Goal: Download file/media

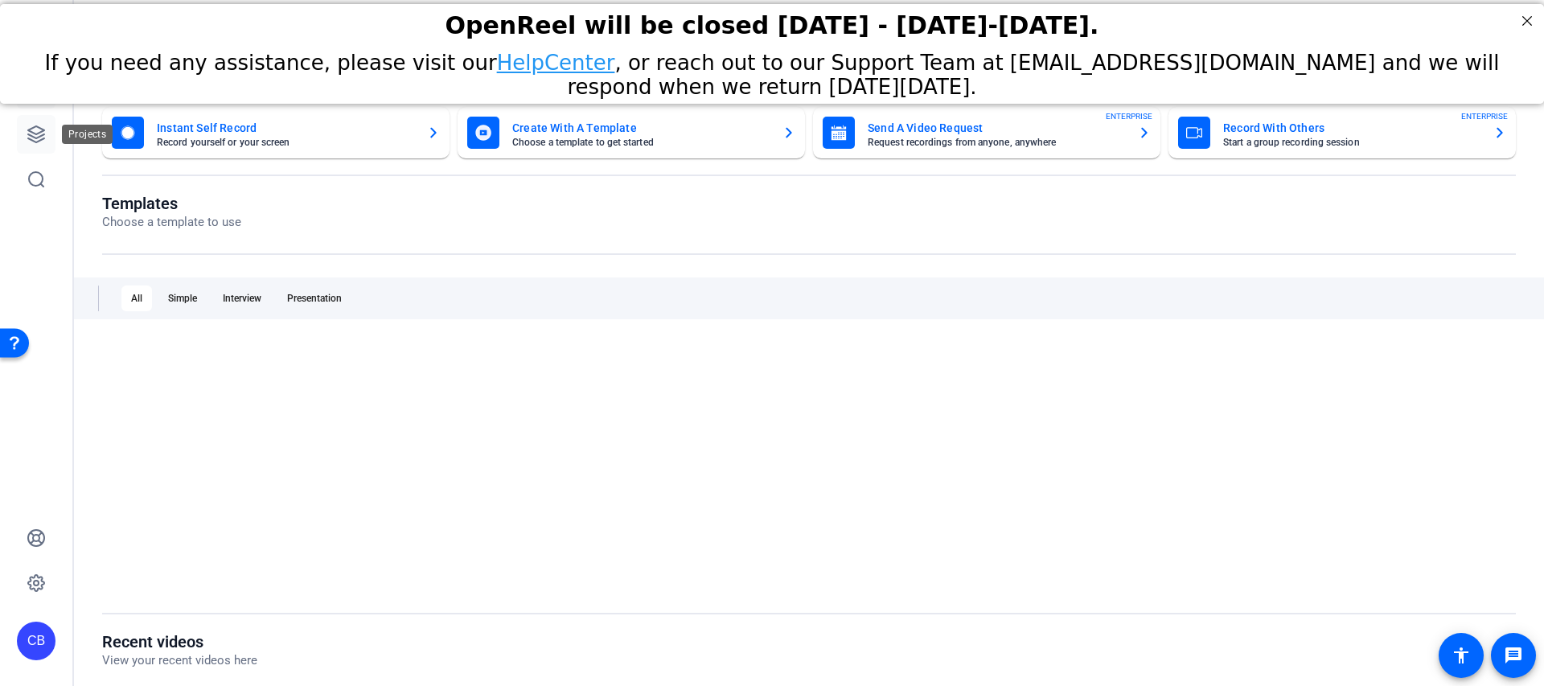
click at [46, 140] on link at bounding box center [36, 134] width 39 height 39
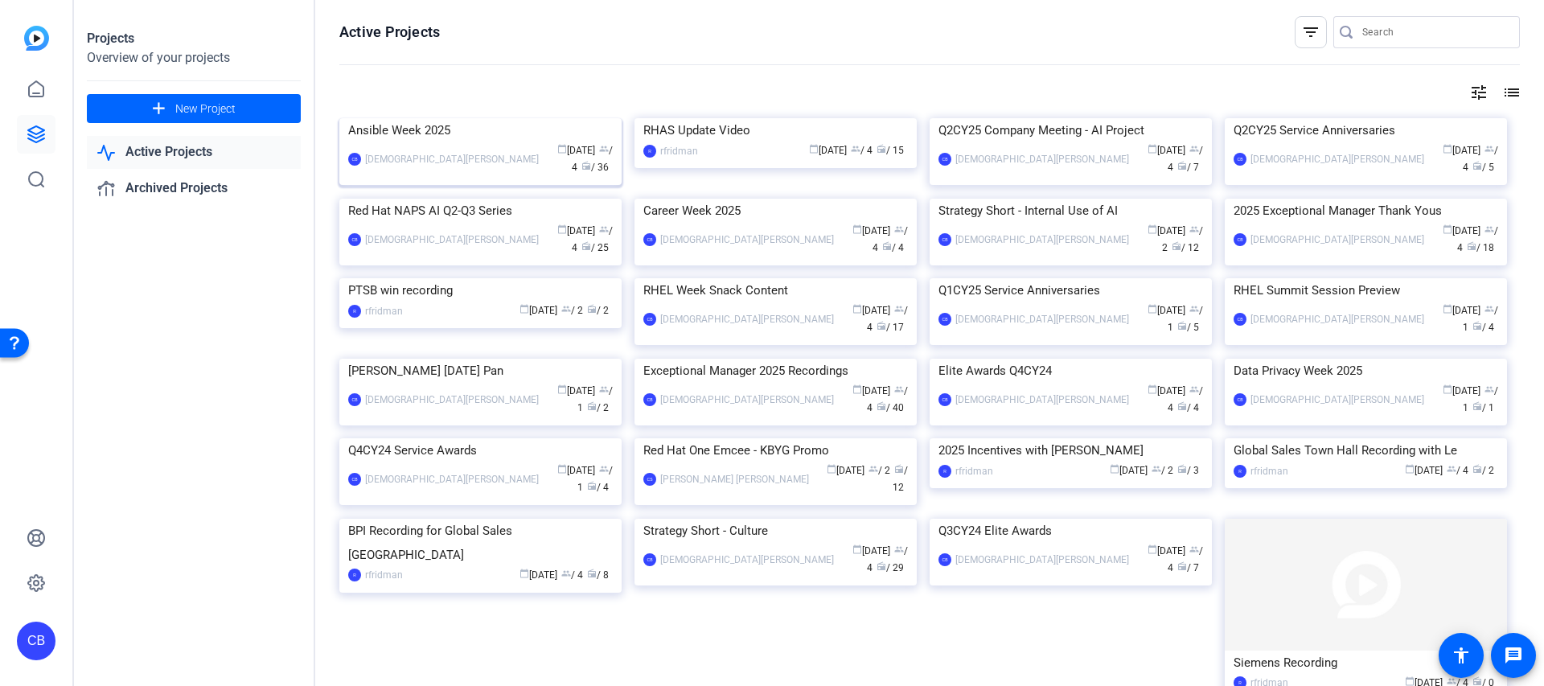
click at [399, 142] on div "Ansible Week 2025" at bounding box center [480, 130] width 265 height 24
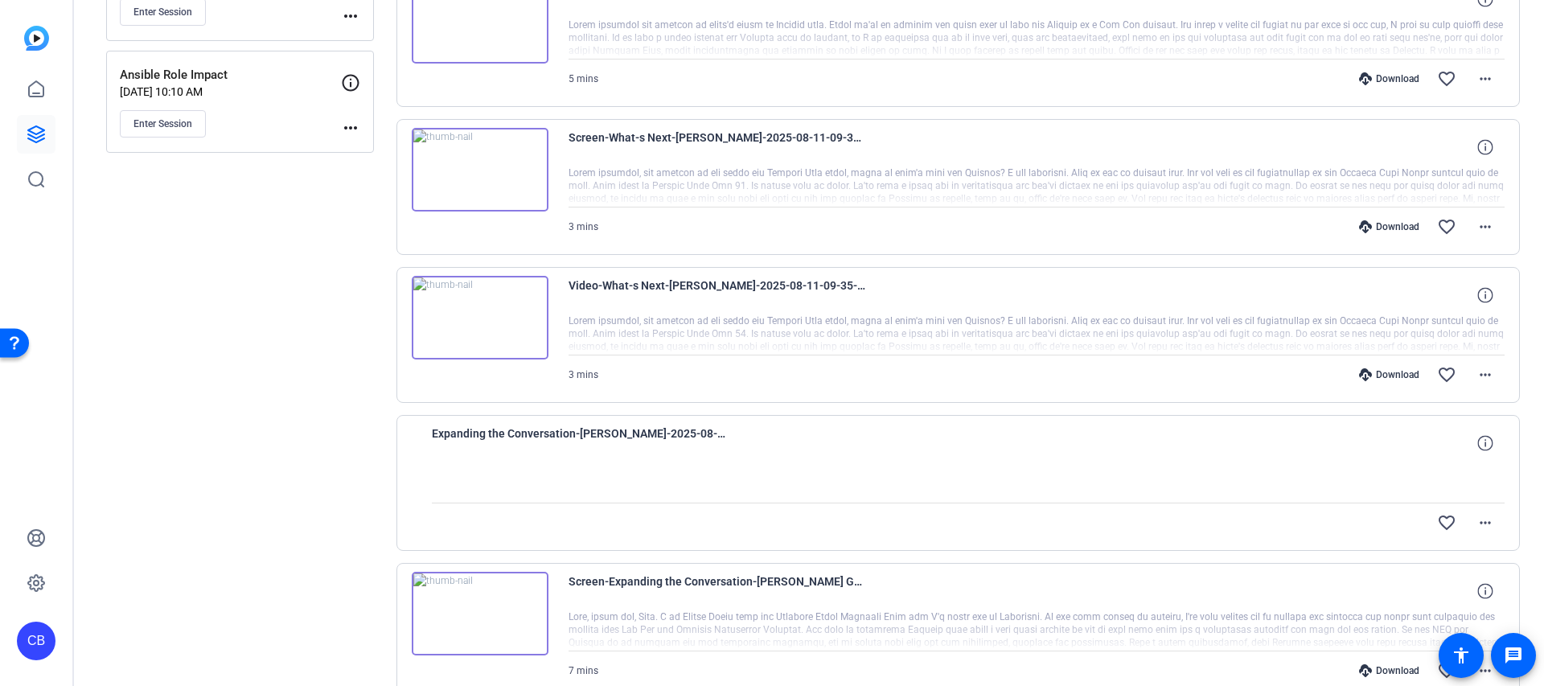
scroll to position [1093, 0]
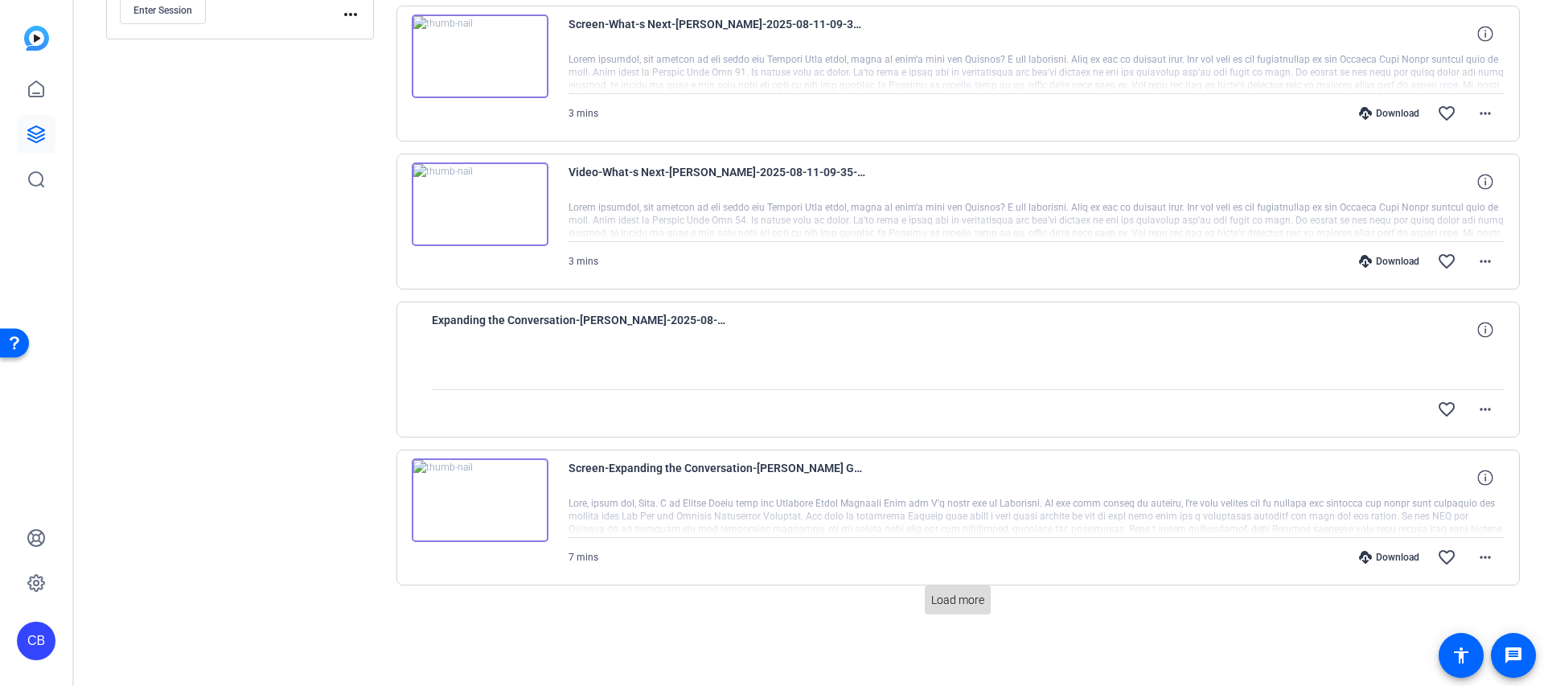
click at [967, 592] on span "Load more" at bounding box center [957, 600] width 53 height 17
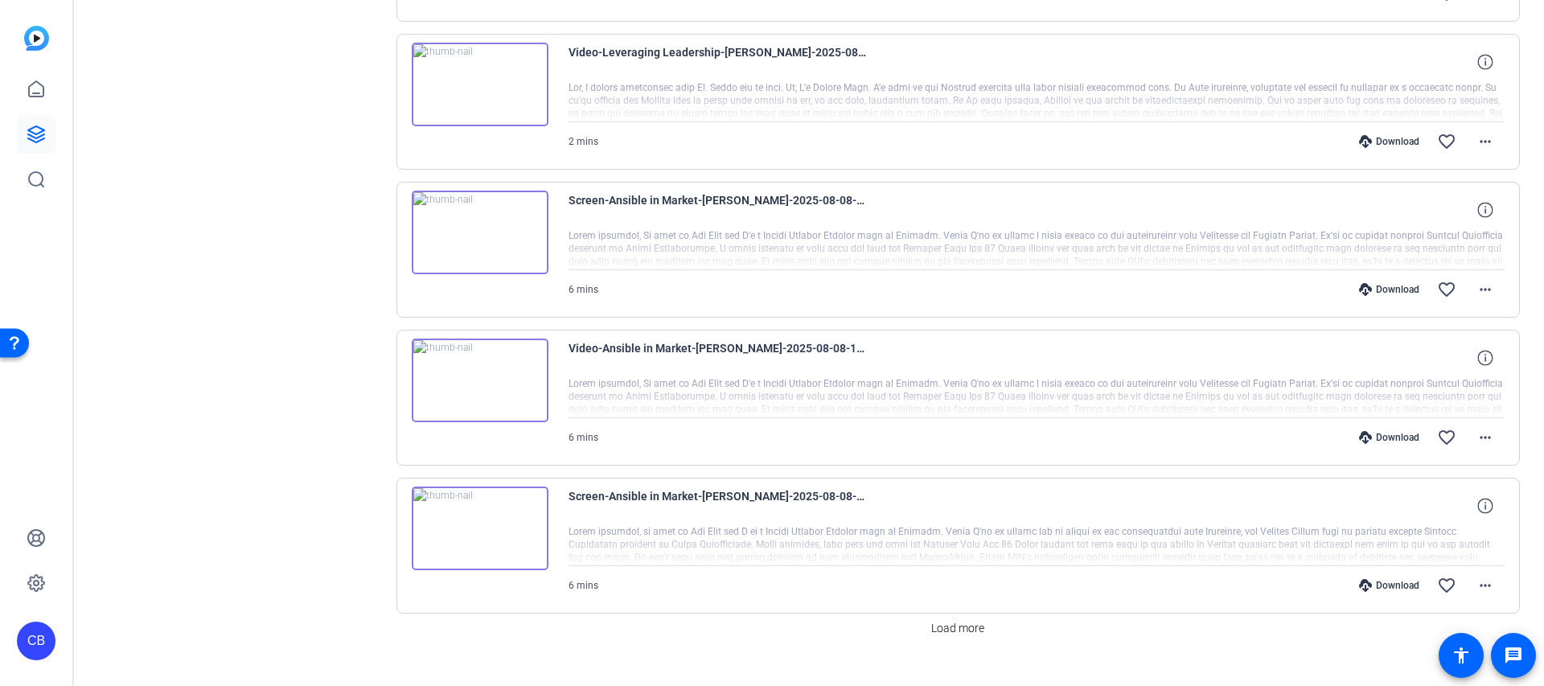
scroll to position [2572, 0]
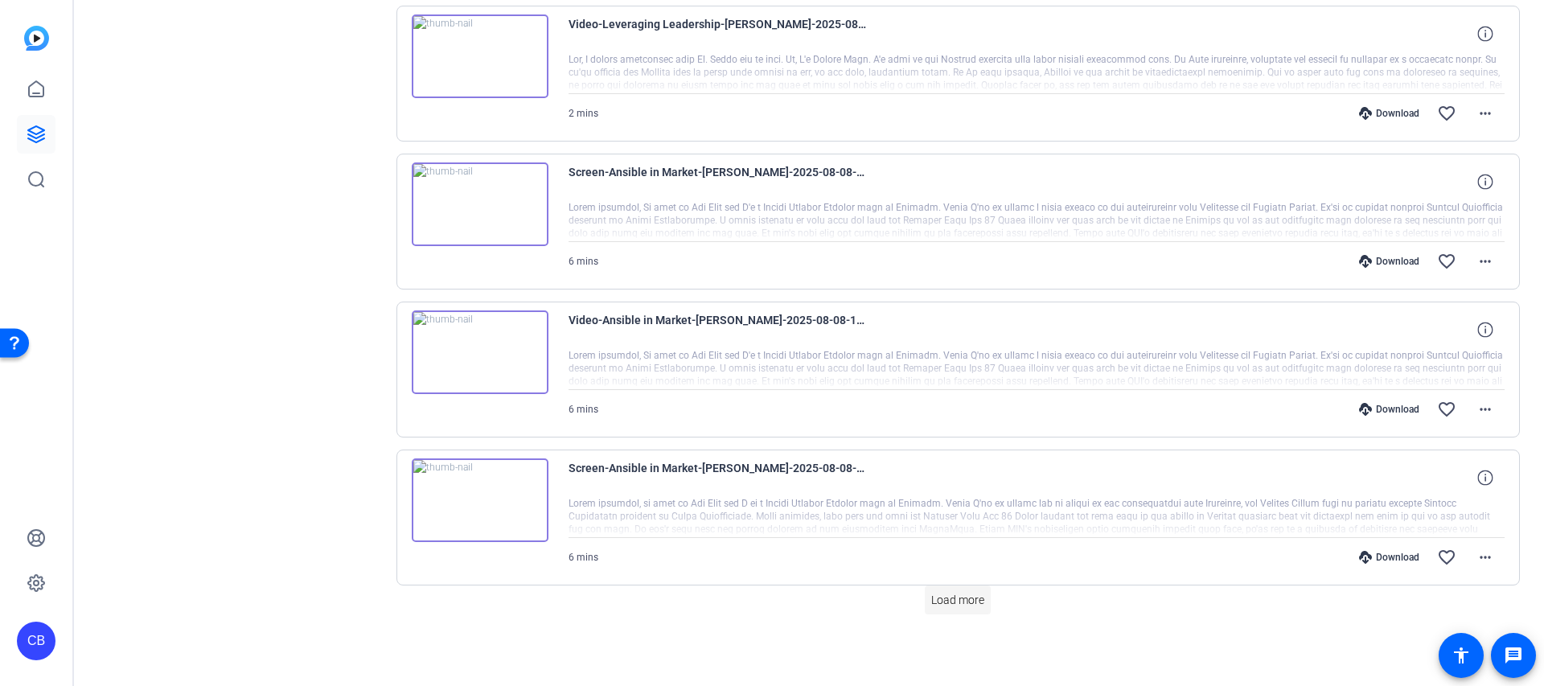
click at [962, 599] on span "Load more" at bounding box center [957, 600] width 53 height 17
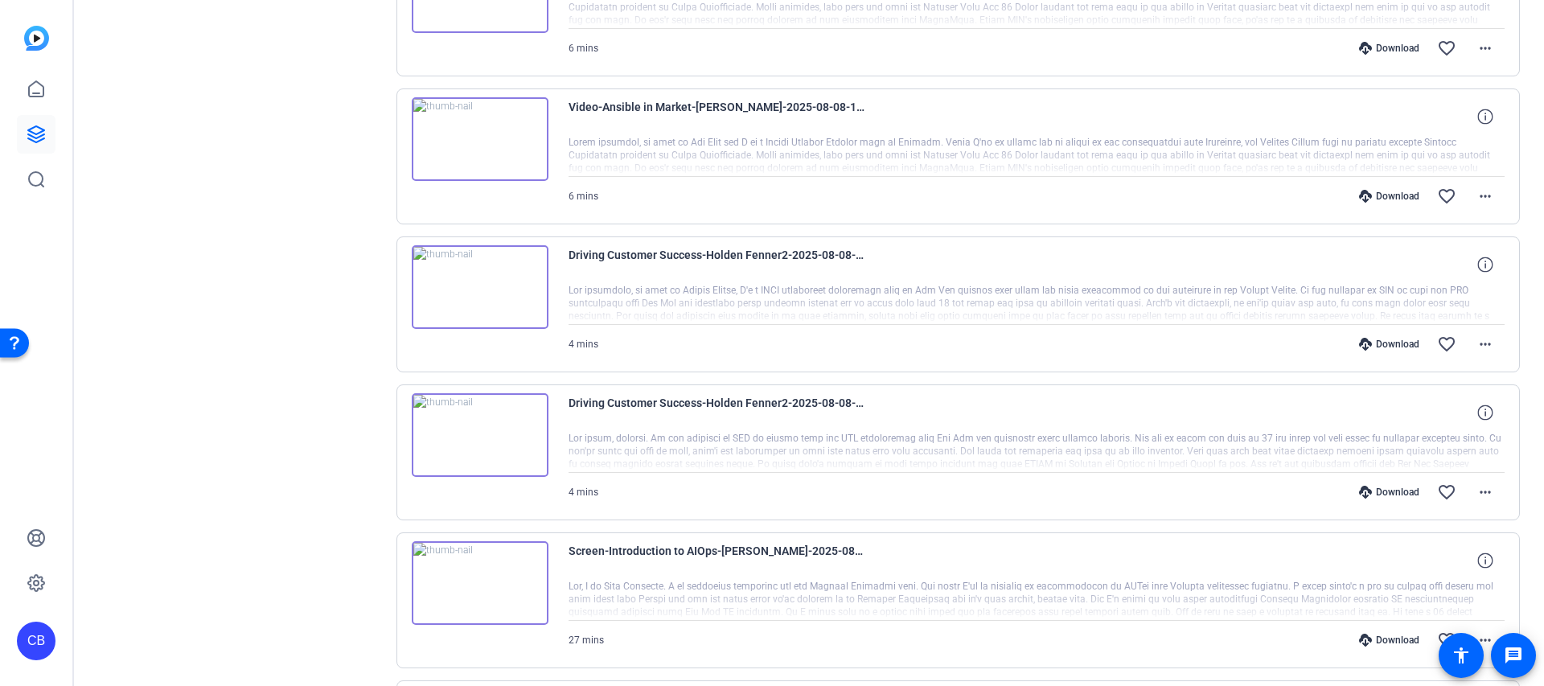
scroll to position [3047, 0]
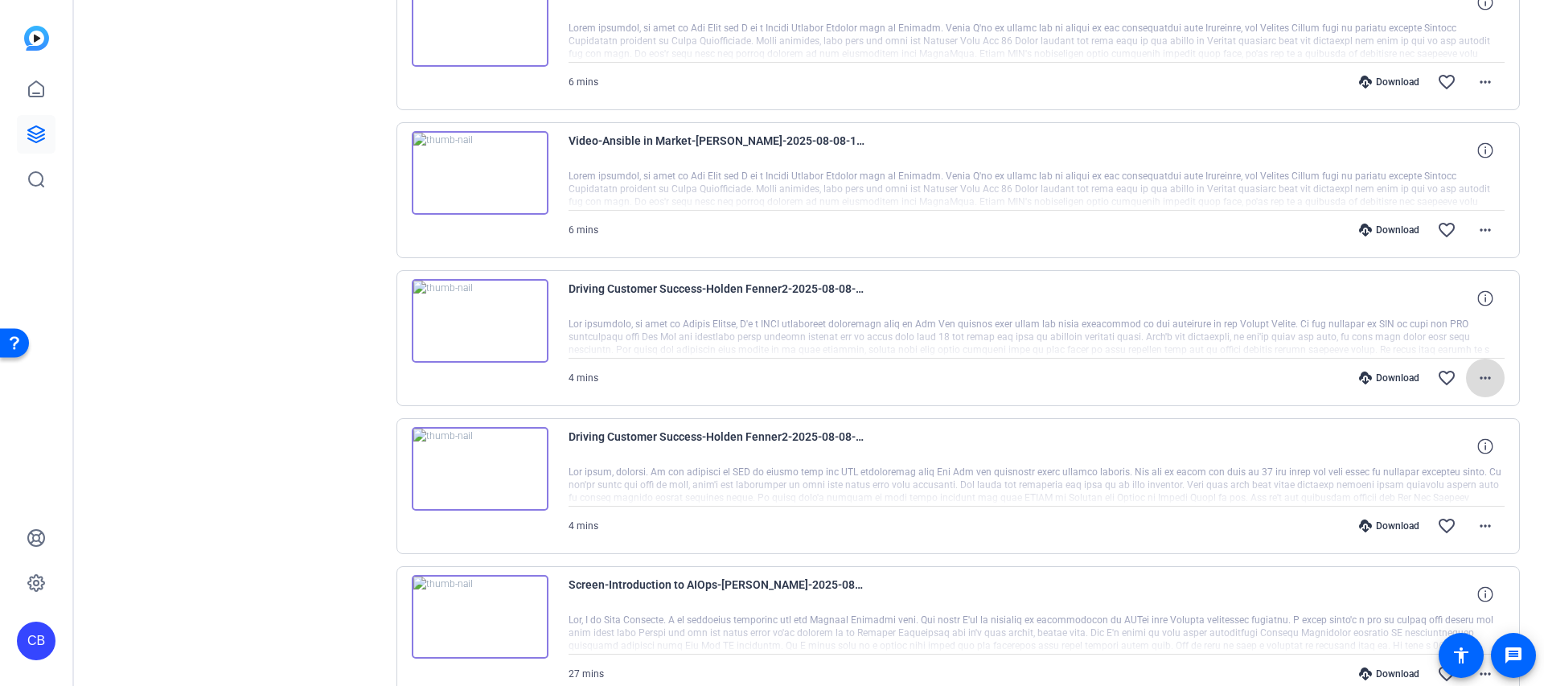
click at [1478, 378] on mat-icon "more_horiz" at bounding box center [1484, 377] width 19 height 19
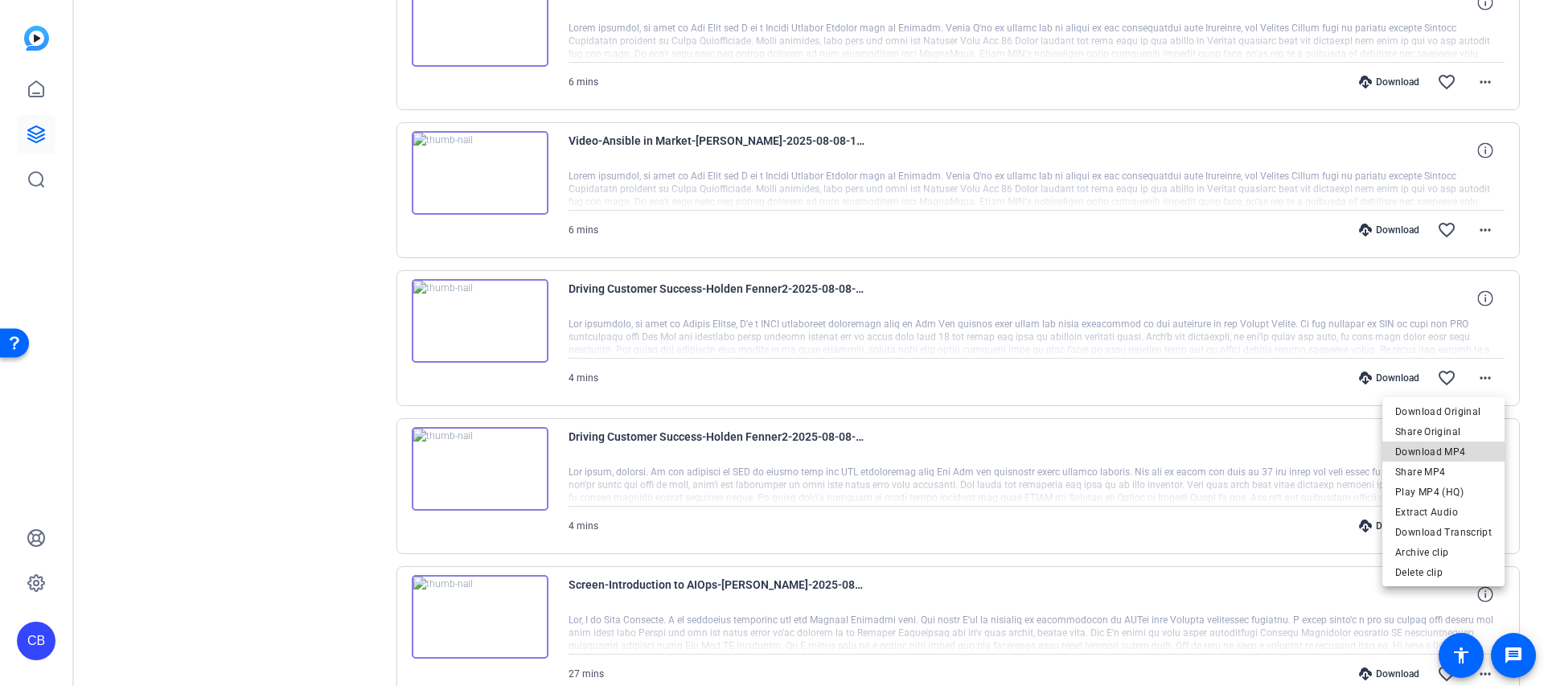
click at [1446, 446] on span "Download MP4" at bounding box center [1443, 451] width 96 height 19
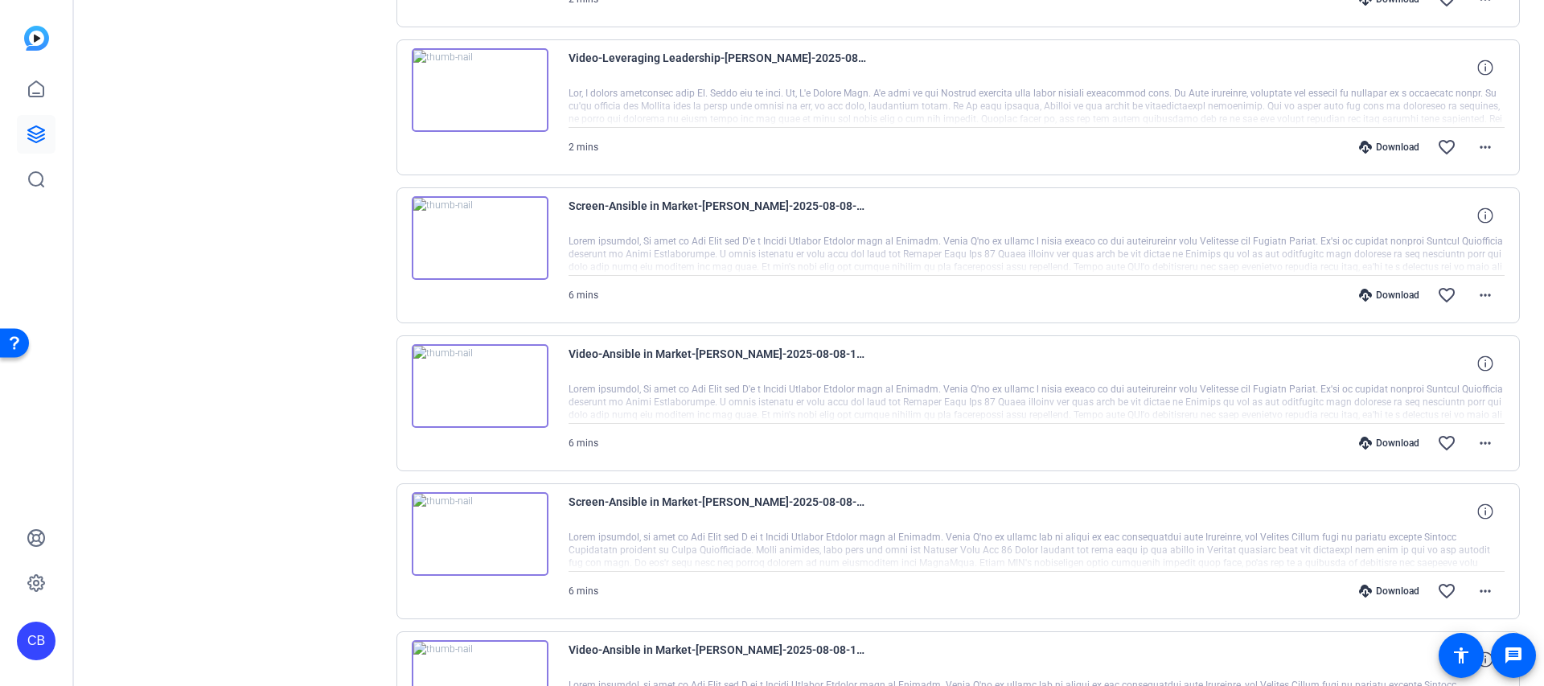
scroll to position [2508, 0]
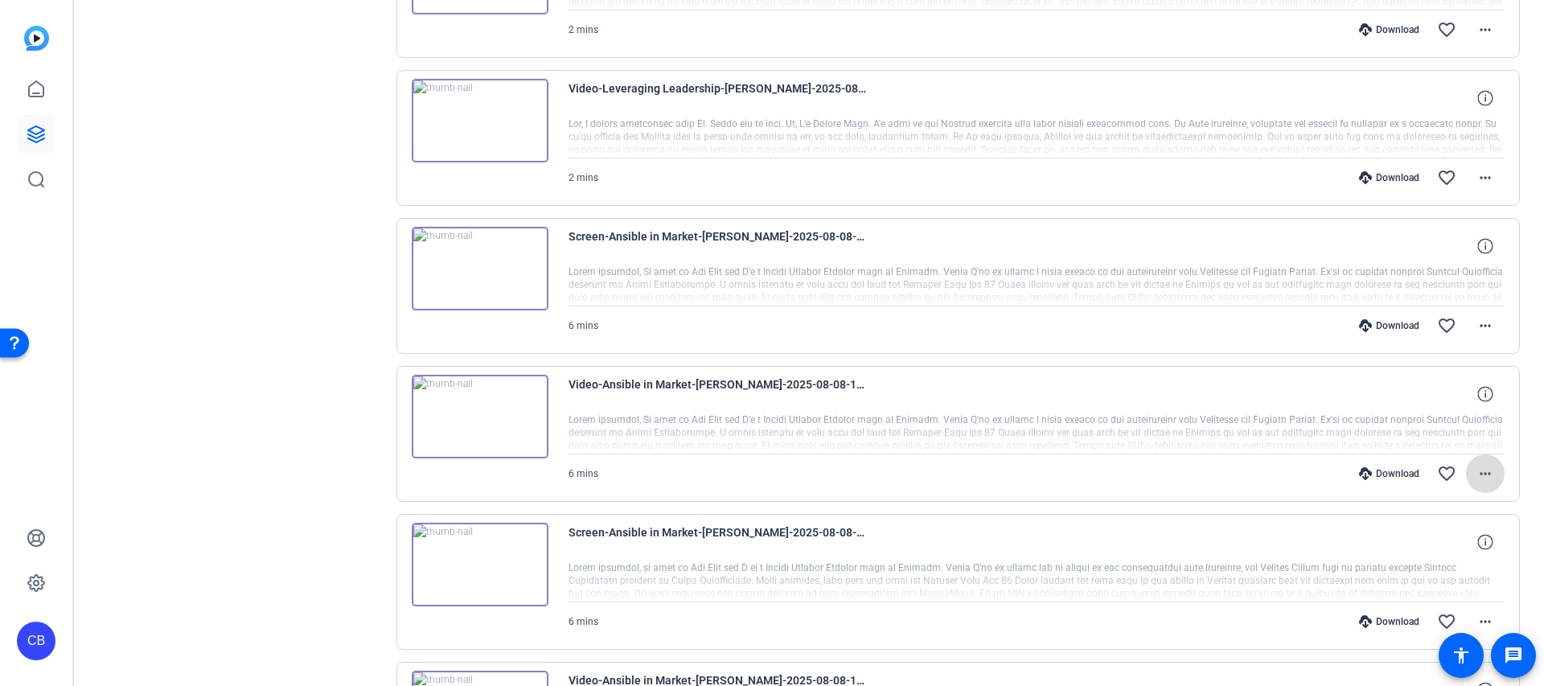
click at [1490, 473] on mat-icon "more_horiz" at bounding box center [1484, 473] width 19 height 19
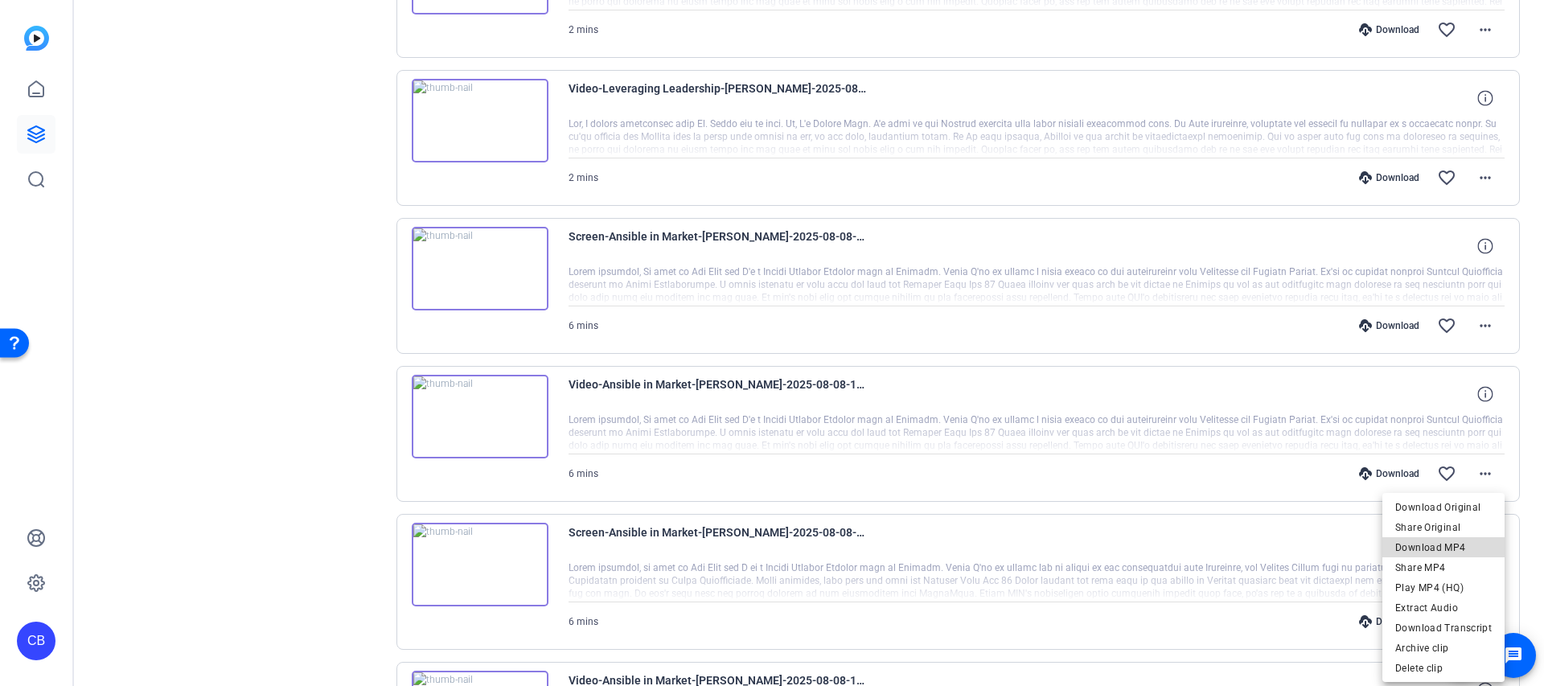
click at [1458, 542] on span "Download MP4" at bounding box center [1443, 547] width 96 height 19
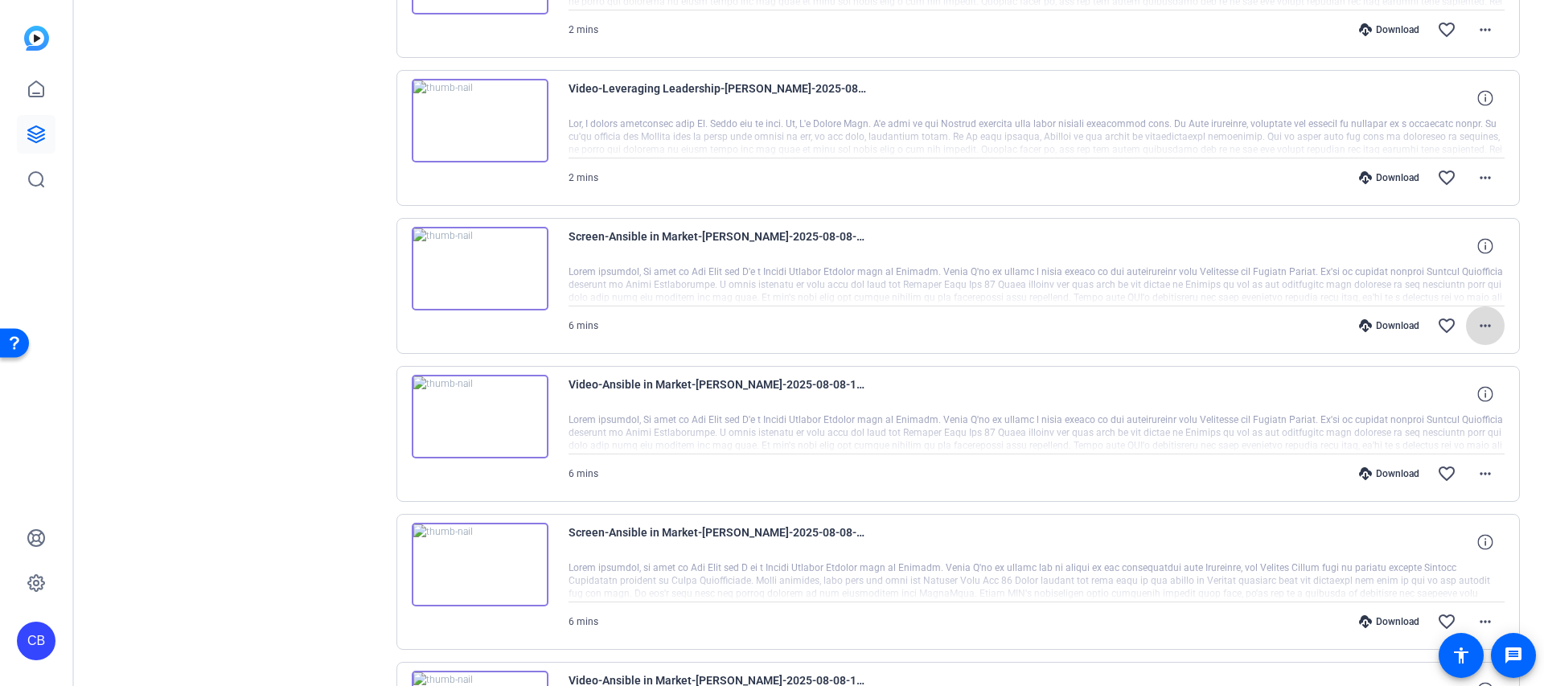
click at [1489, 332] on mat-icon "more_horiz" at bounding box center [1484, 325] width 19 height 19
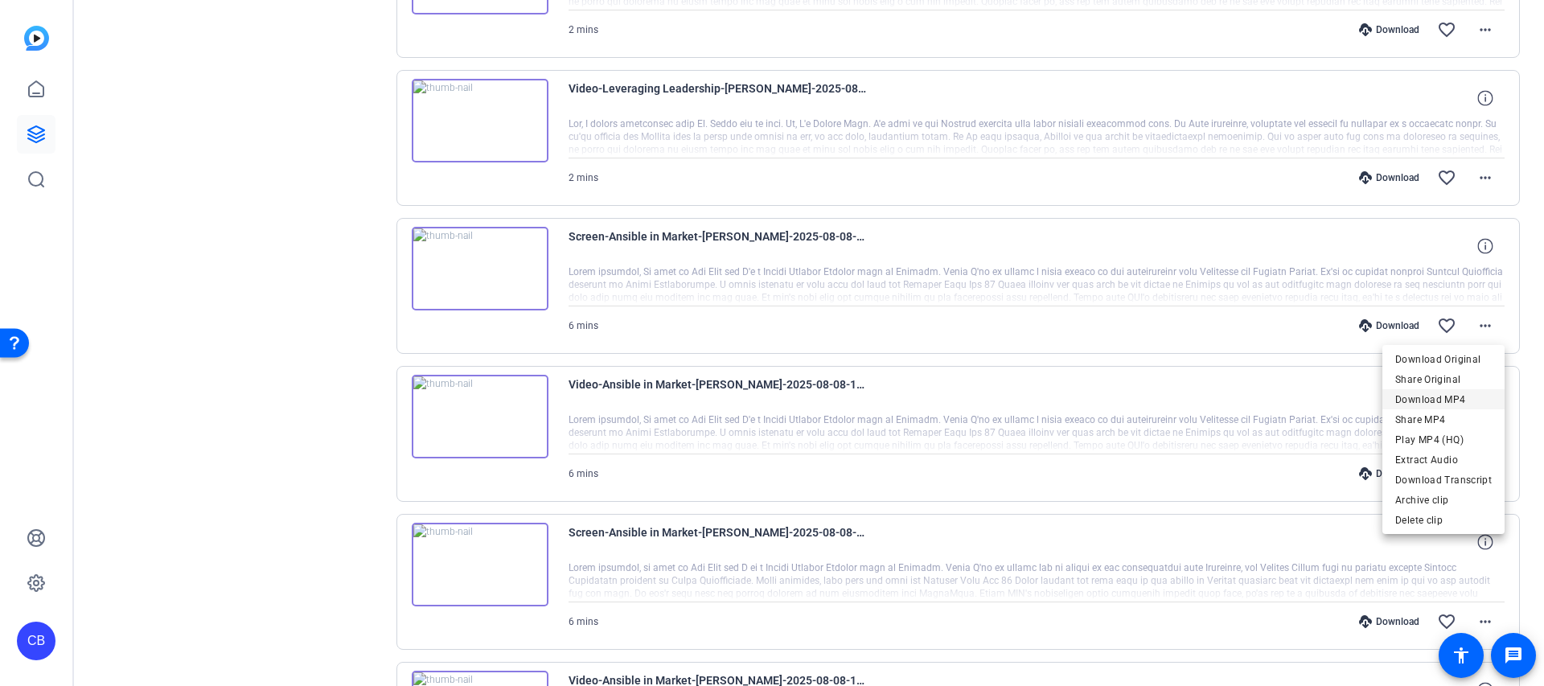
click at [1446, 403] on span "Download MP4" at bounding box center [1443, 399] width 96 height 19
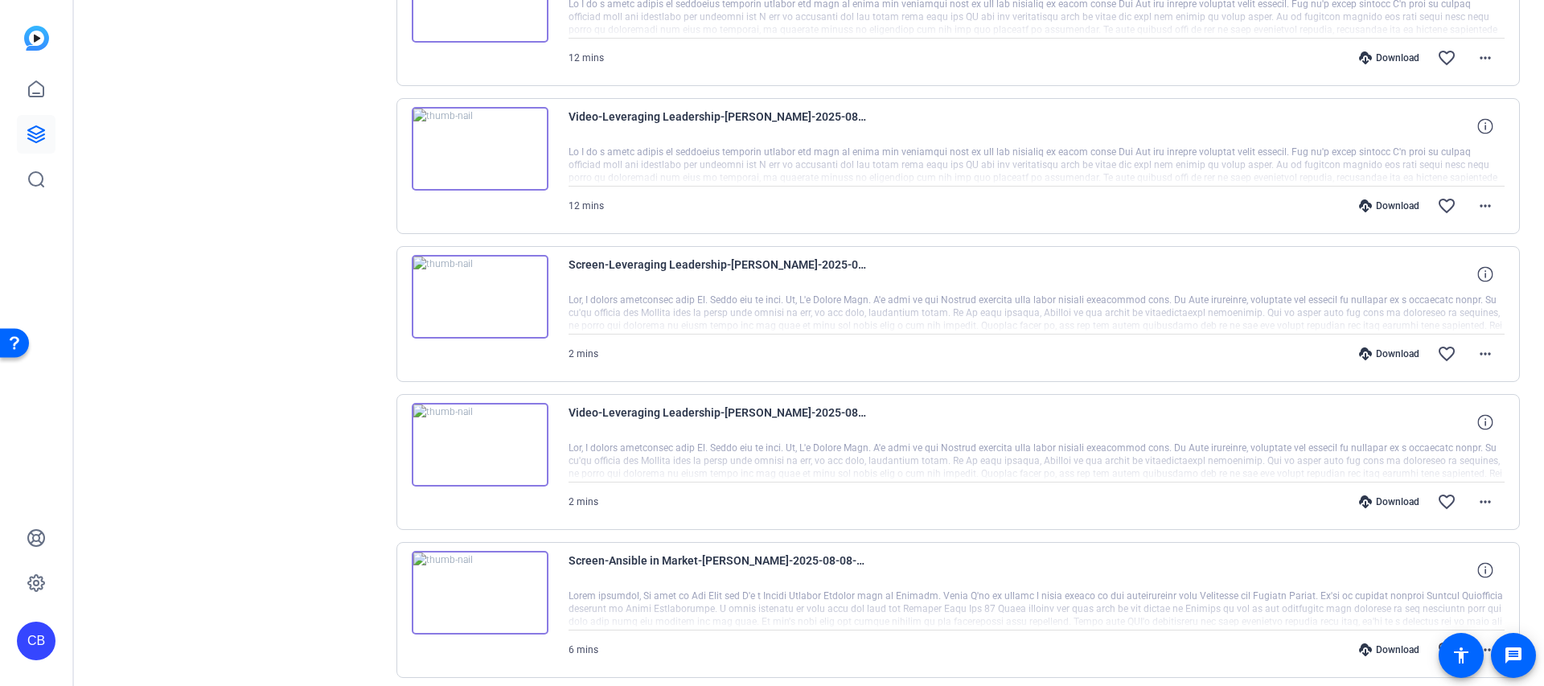
scroll to position [2186, 0]
click at [1477, 495] on mat-icon "more_horiz" at bounding box center [1484, 499] width 19 height 19
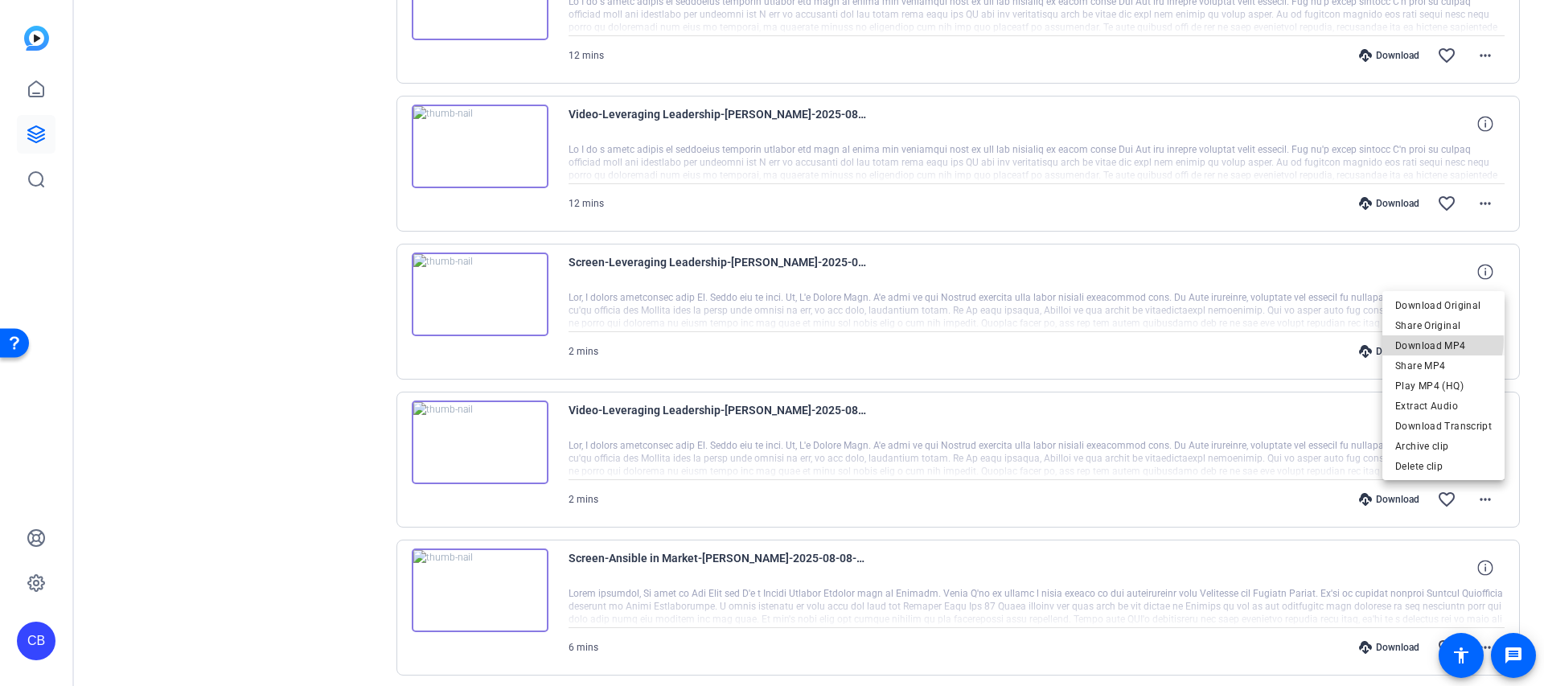
click at [1428, 339] on span "Download MP4" at bounding box center [1443, 345] width 96 height 19
click at [1486, 347] on mat-icon "more_horiz" at bounding box center [1484, 351] width 19 height 19
click at [1439, 427] on span "Download MP4" at bounding box center [1443, 425] width 96 height 19
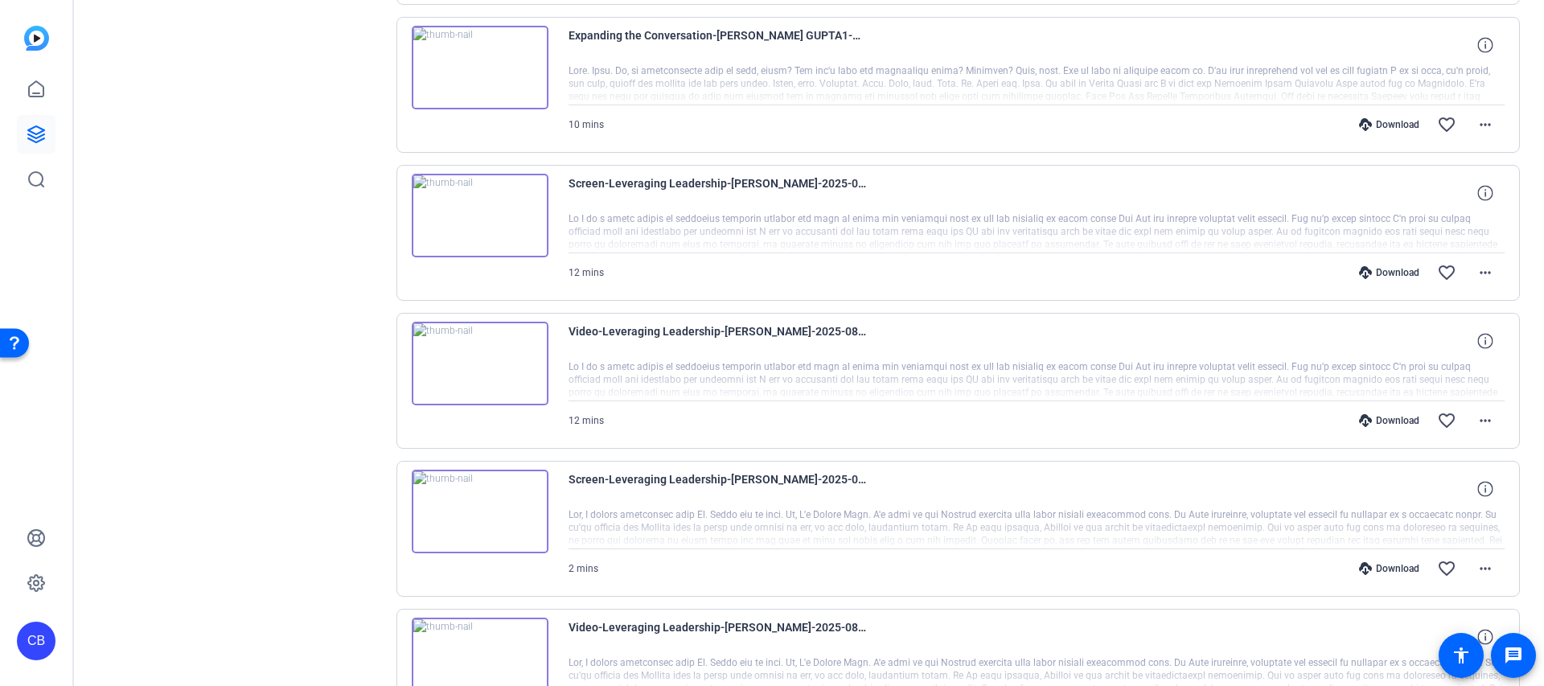
scroll to position [1966, 0]
click at [1475, 426] on mat-icon "more_horiz" at bounding box center [1484, 423] width 19 height 19
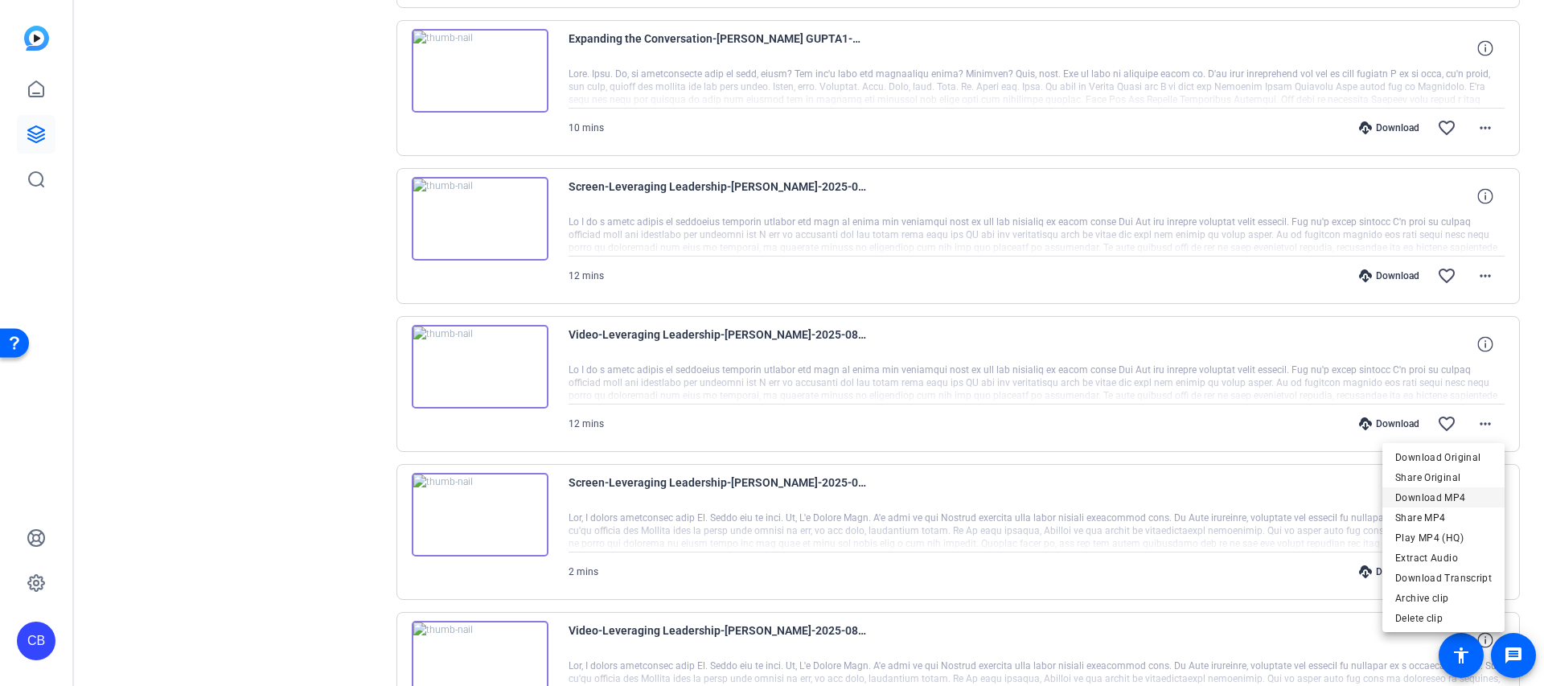
click at [1459, 504] on span "Download MP4" at bounding box center [1443, 497] width 96 height 19
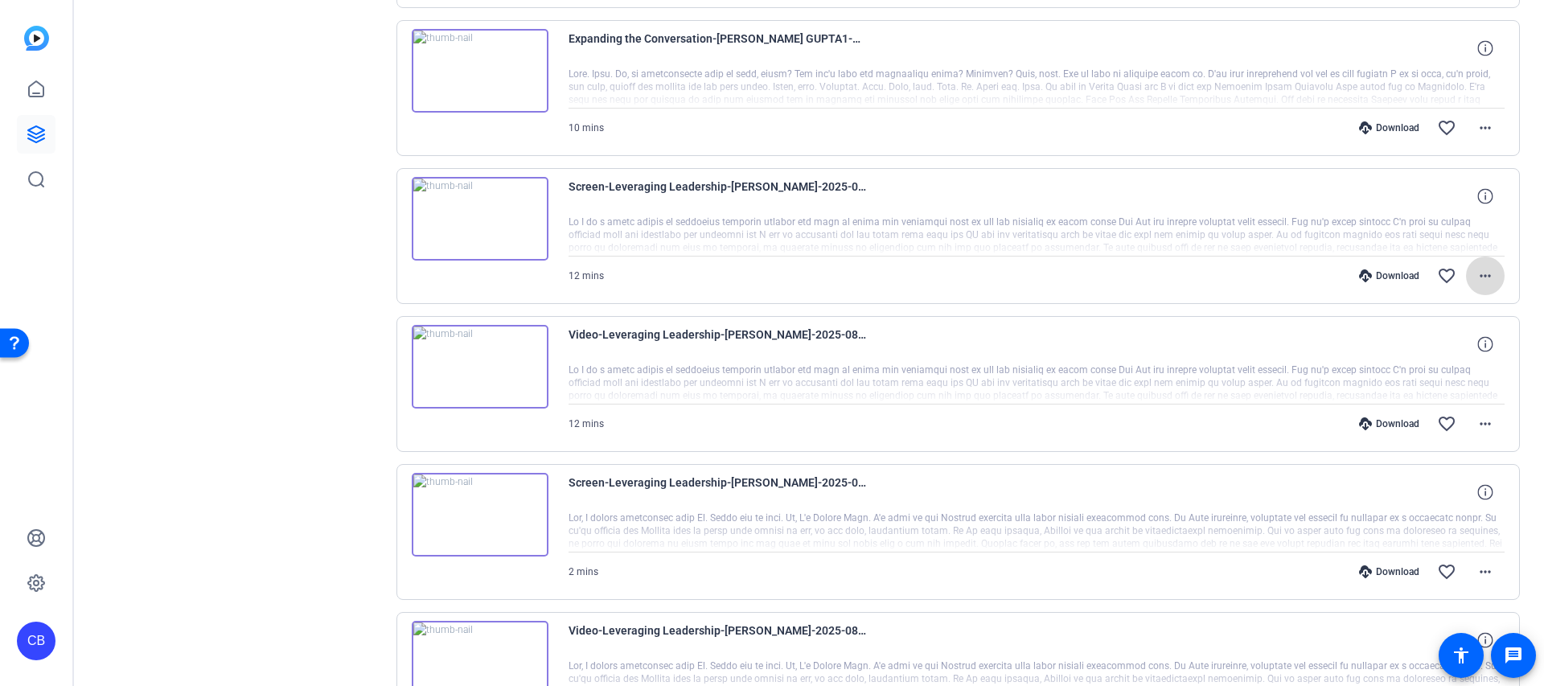
click at [1494, 266] on mat-icon "more_horiz" at bounding box center [1484, 275] width 19 height 19
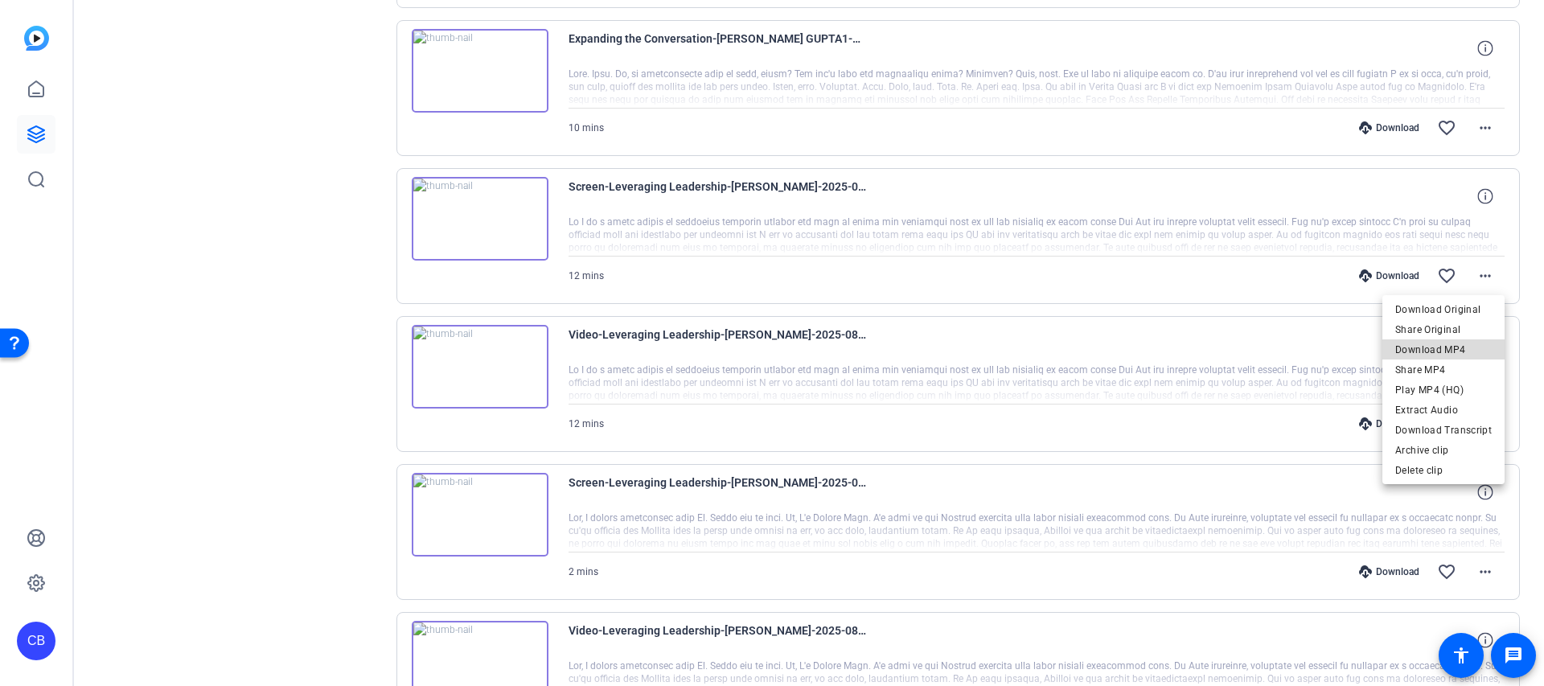
click at [1459, 350] on span "Download MP4" at bounding box center [1443, 349] width 96 height 19
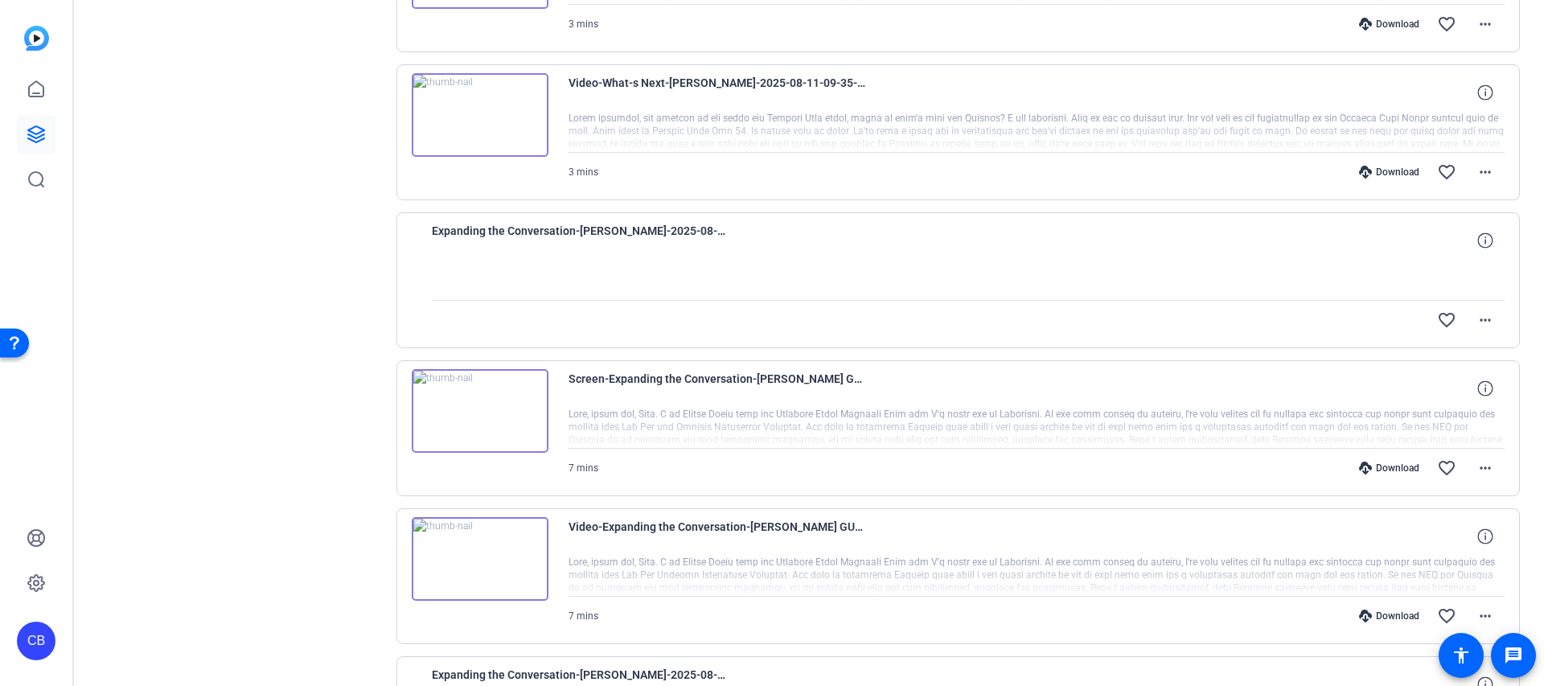
scroll to position [1187, 0]
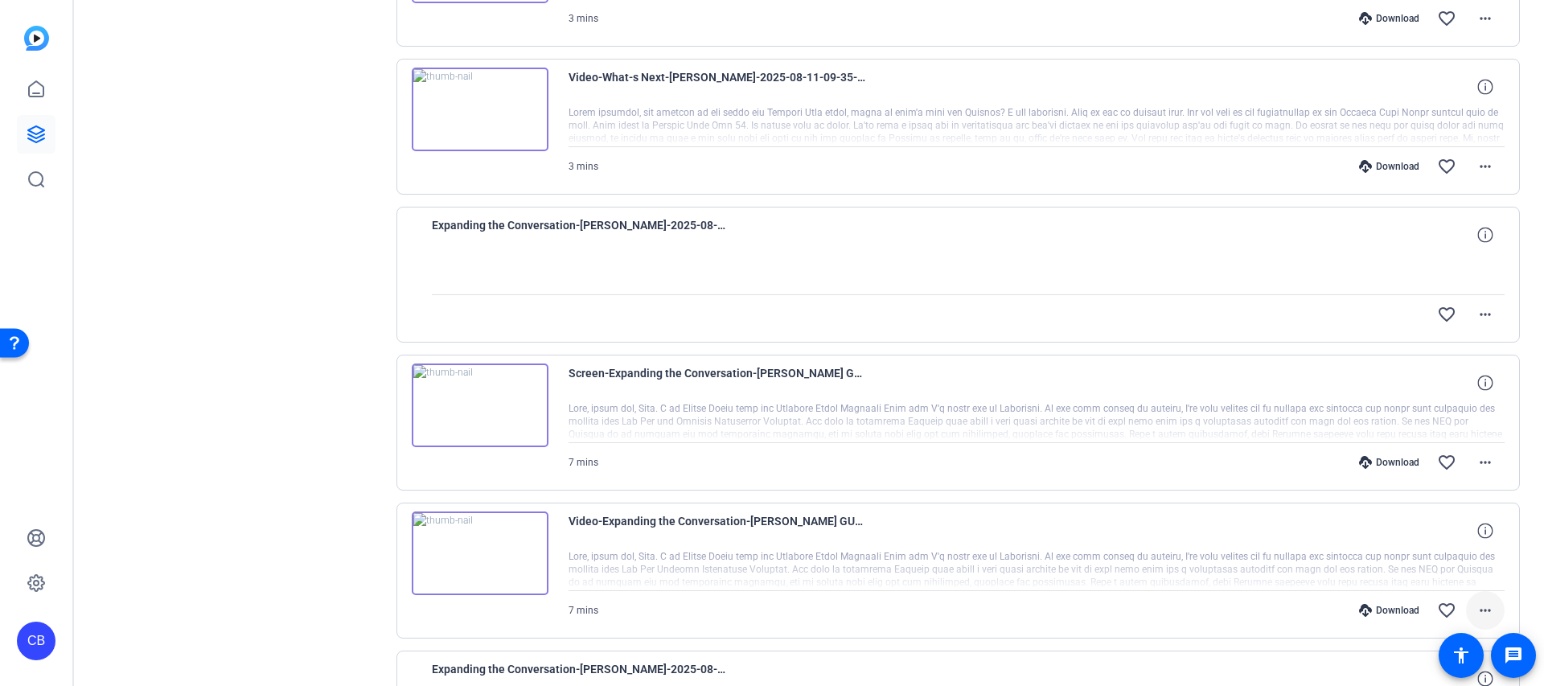
click at [1483, 608] on mat-icon "more_horiz" at bounding box center [1484, 610] width 19 height 19
click at [1434, 461] on span "Download MP4" at bounding box center [1443, 456] width 96 height 19
click at [1484, 463] on mat-icon "more_horiz" at bounding box center [1484, 462] width 19 height 19
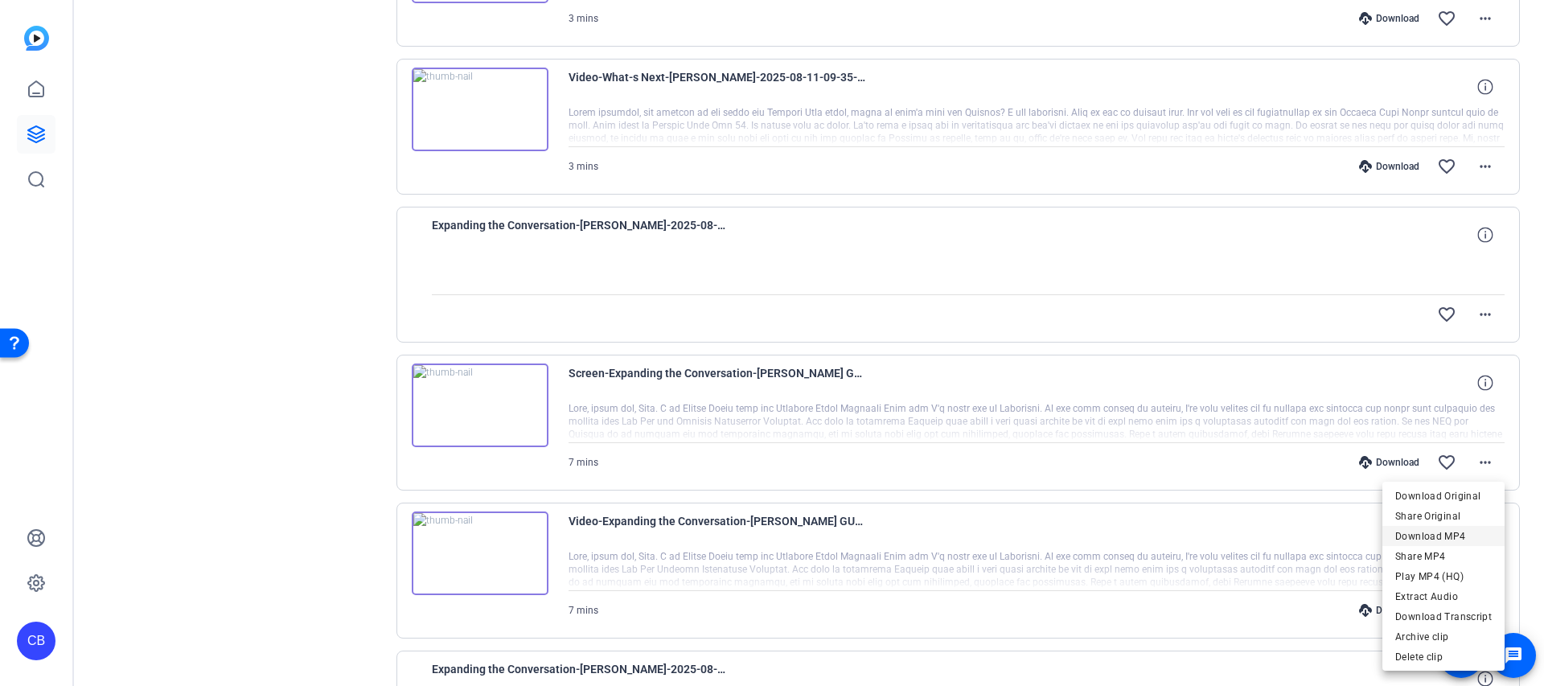
click at [1464, 540] on span "Download MP4" at bounding box center [1443, 536] width 96 height 19
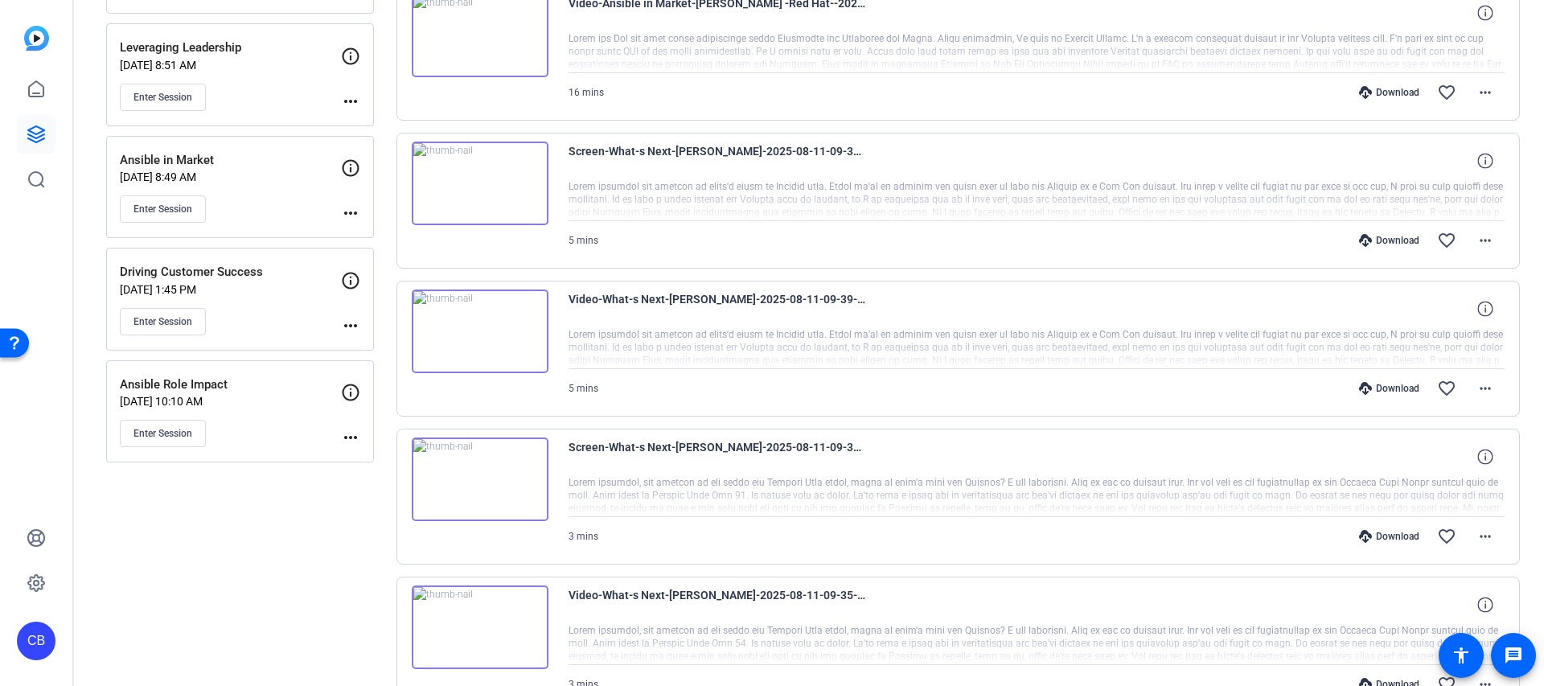
scroll to position [650, 0]
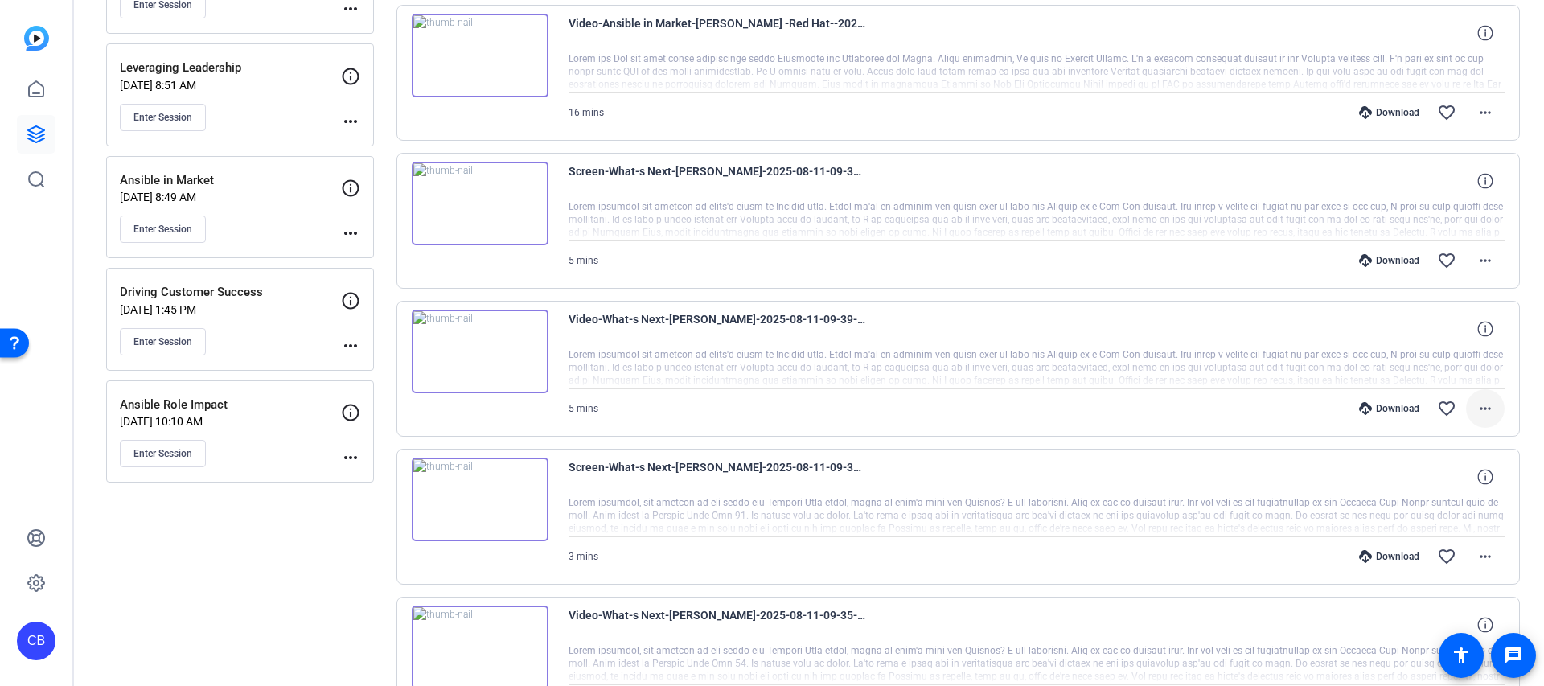
click at [1484, 415] on mat-icon "more_horiz" at bounding box center [1484, 408] width 19 height 19
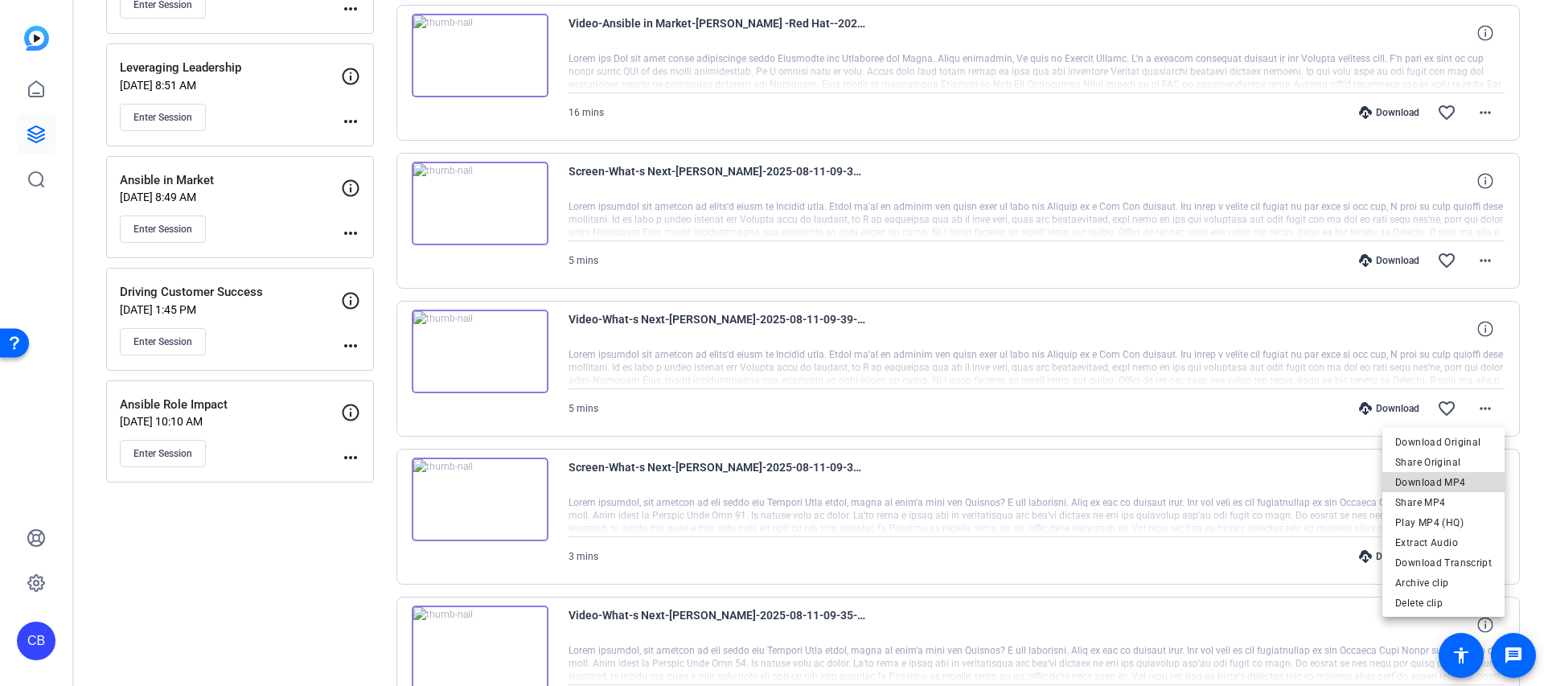
click at [1455, 477] on span "Download MP4" at bounding box center [1443, 482] width 96 height 19
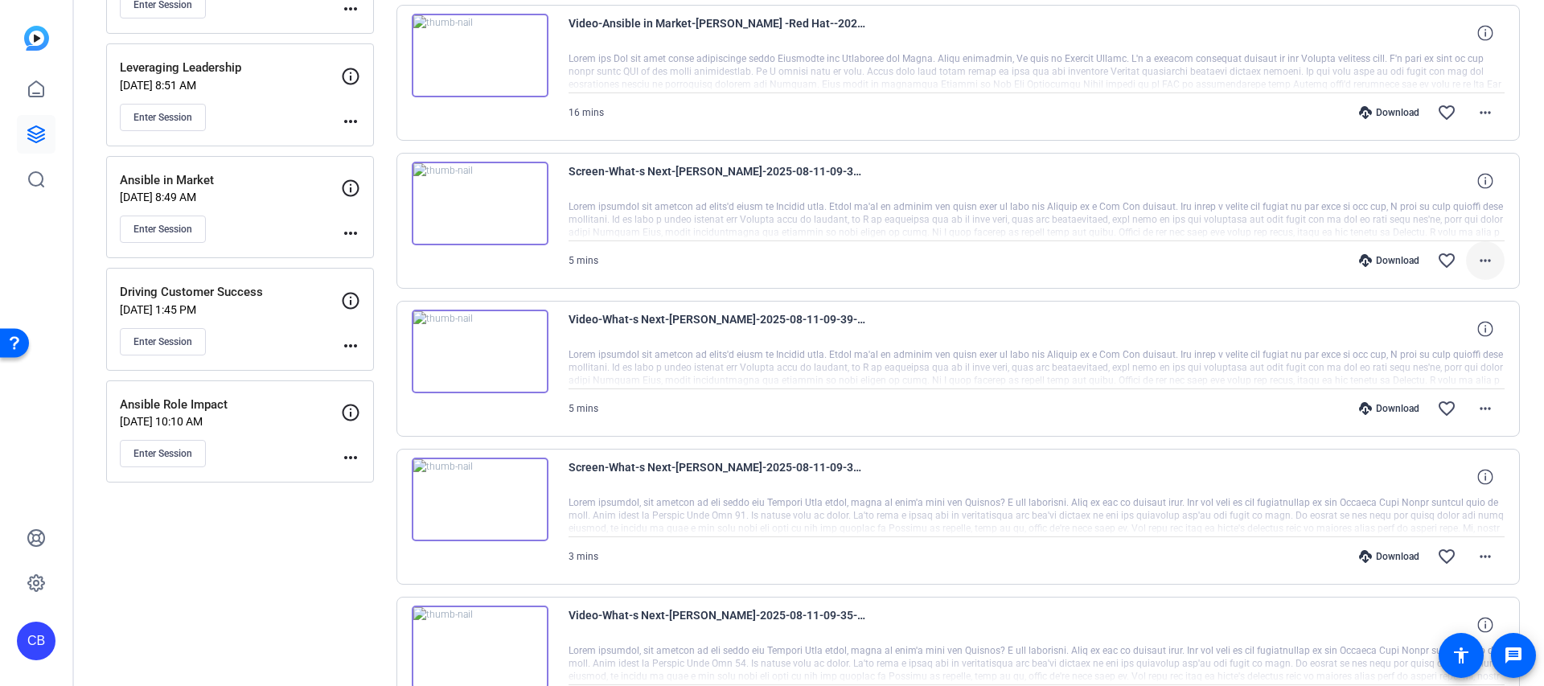
click at [1476, 265] on mat-icon "more_horiz" at bounding box center [1484, 260] width 19 height 19
click at [1432, 330] on span "Download MP4" at bounding box center [1443, 334] width 96 height 19
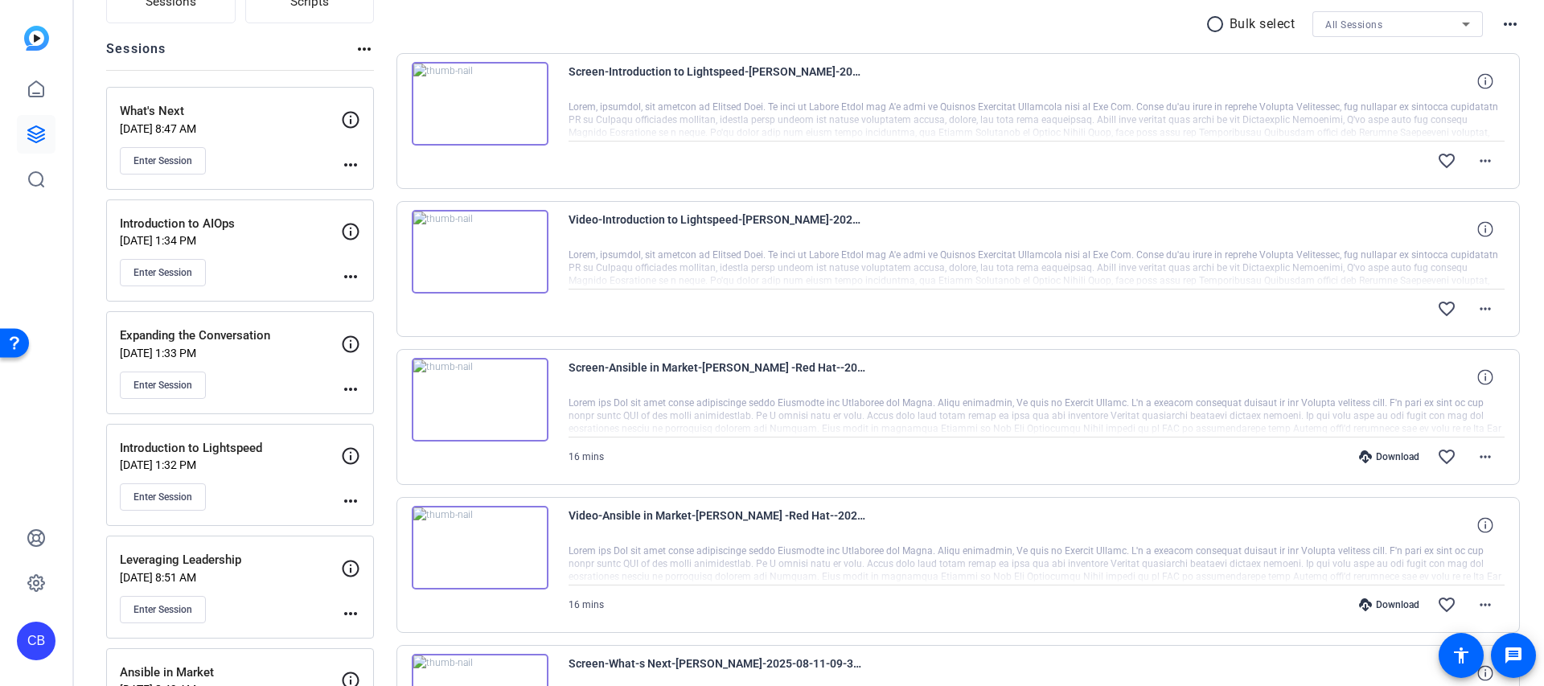
scroll to position [167, 0]
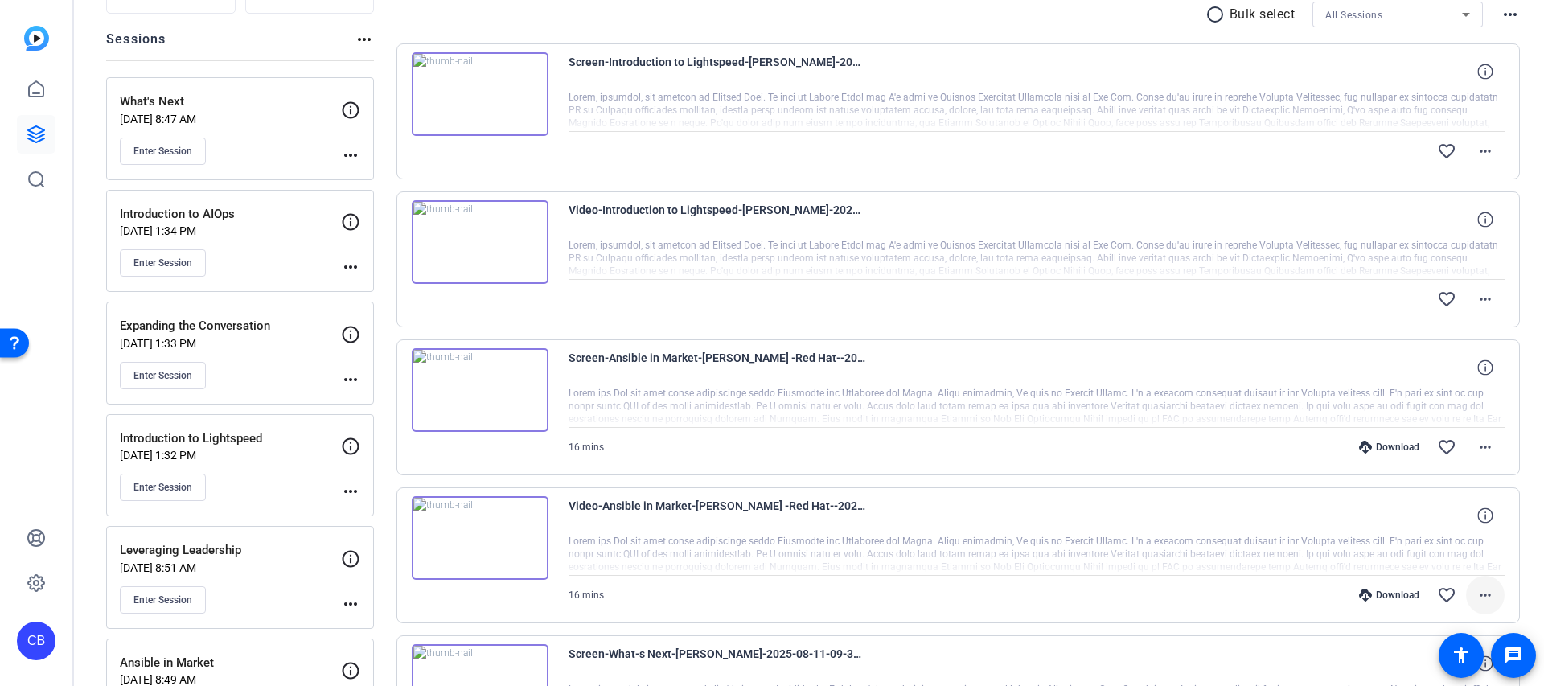
click at [1483, 590] on mat-icon "more_horiz" at bounding box center [1484, 594] width 19 height 19
click at [1425, 435] on span "Download MP4" at bounding box center [1443, 441] width 96 height 19
click at [1480, 444] on mat-icon "more_horiz" at bounding box center [1484, 446] width 19 height 19
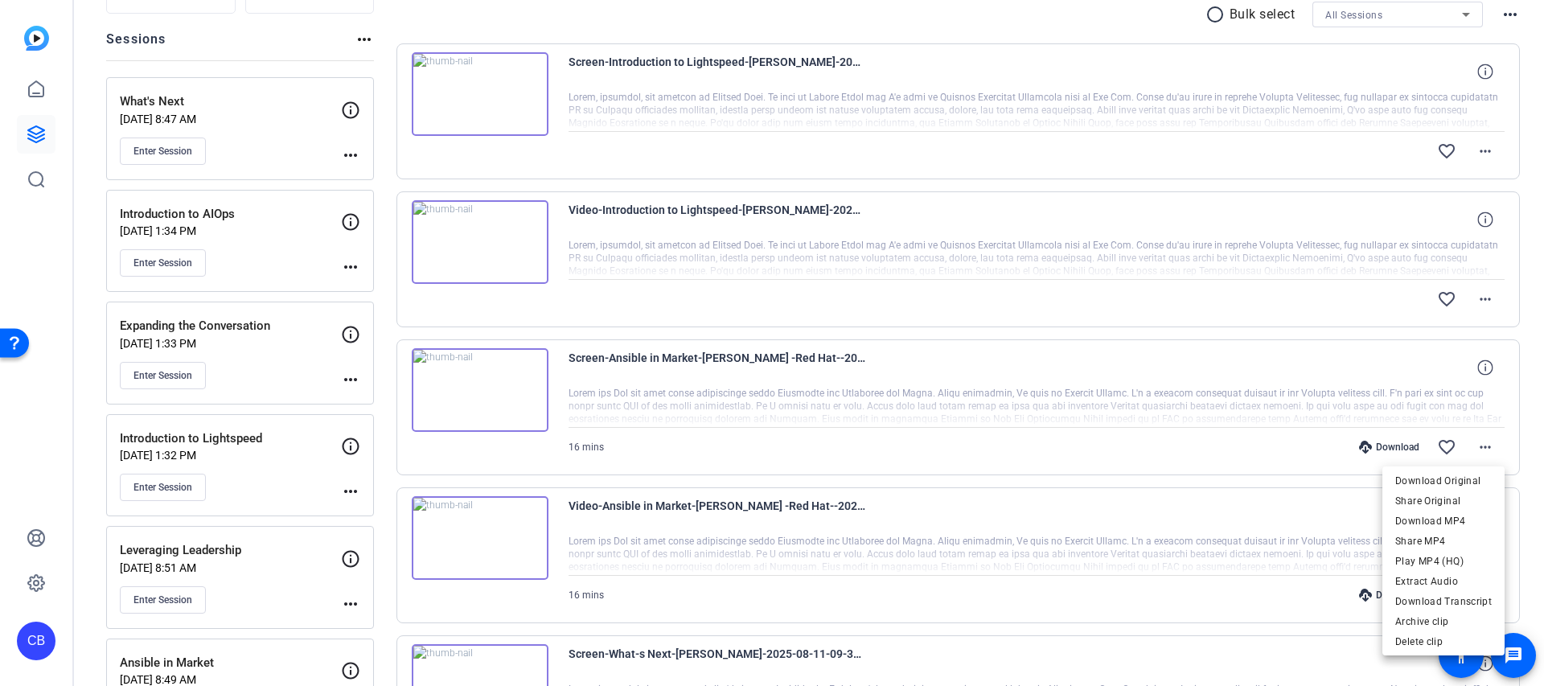
click at [1445, 516] on span "Download MP4" at bounding box center [1443, 520] width 96 height 19
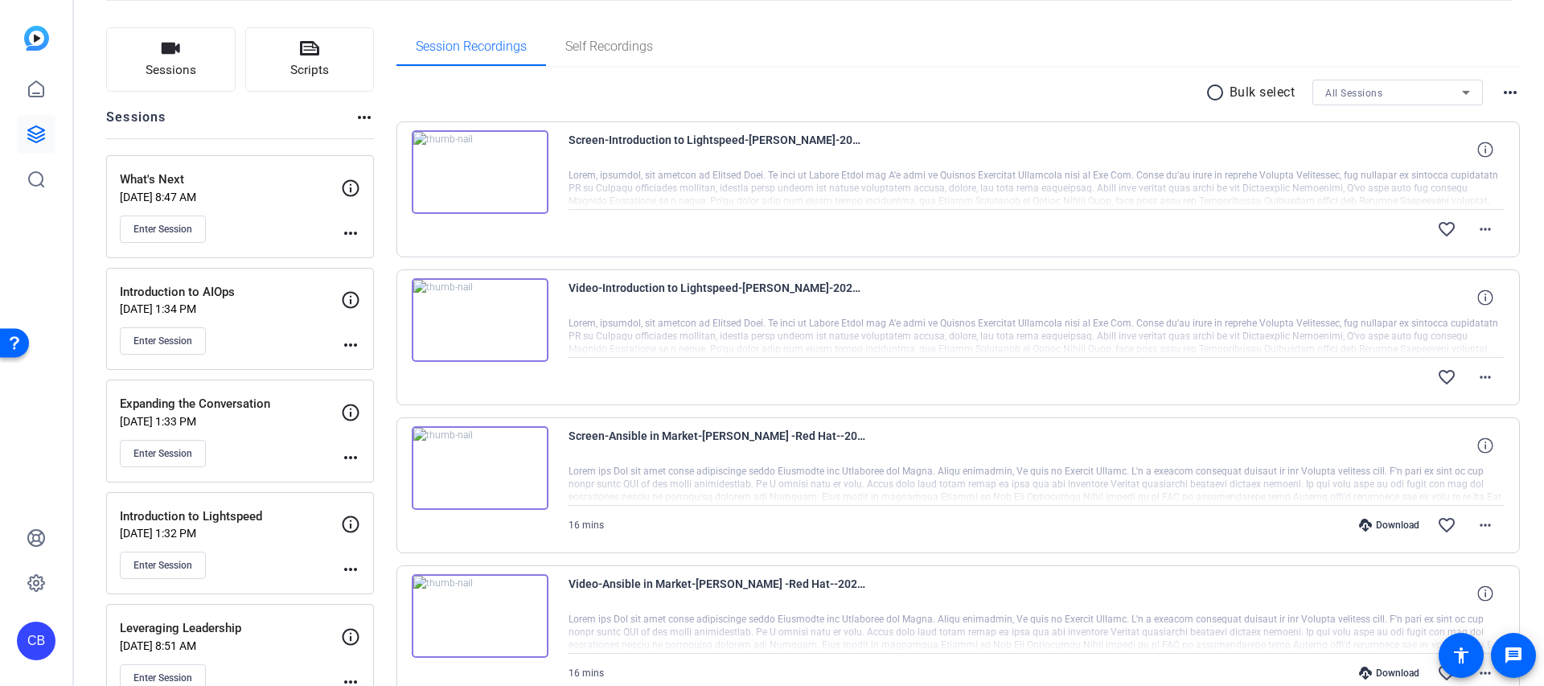
scroll to position [68, 0]
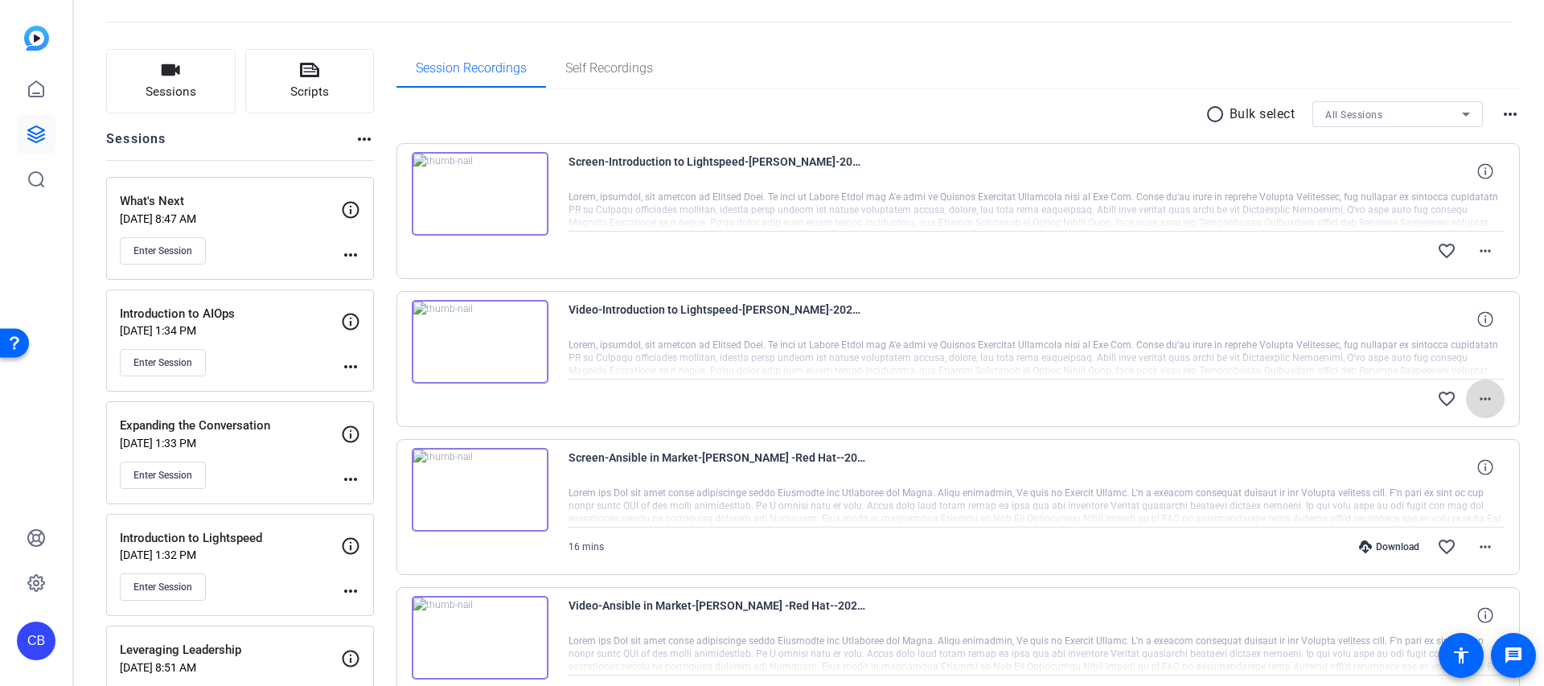
click at [1485, 398] on mat-icon "more_horiz" at bounding box center [1484, 398] width 19 height 19
click at [1307, 413] on div at bounding box center [772, 343] width 1544 height 686
click at [1495, 250] on span at bounding box center [1485, 251] width 39 height 39
click at [1489, 250] on div at bounding box center [772, 343] width 1544 height 686
click at [1485, 251] on mat-icon "more_horiz" at bounding box center [1484, 250] width 19 height 19
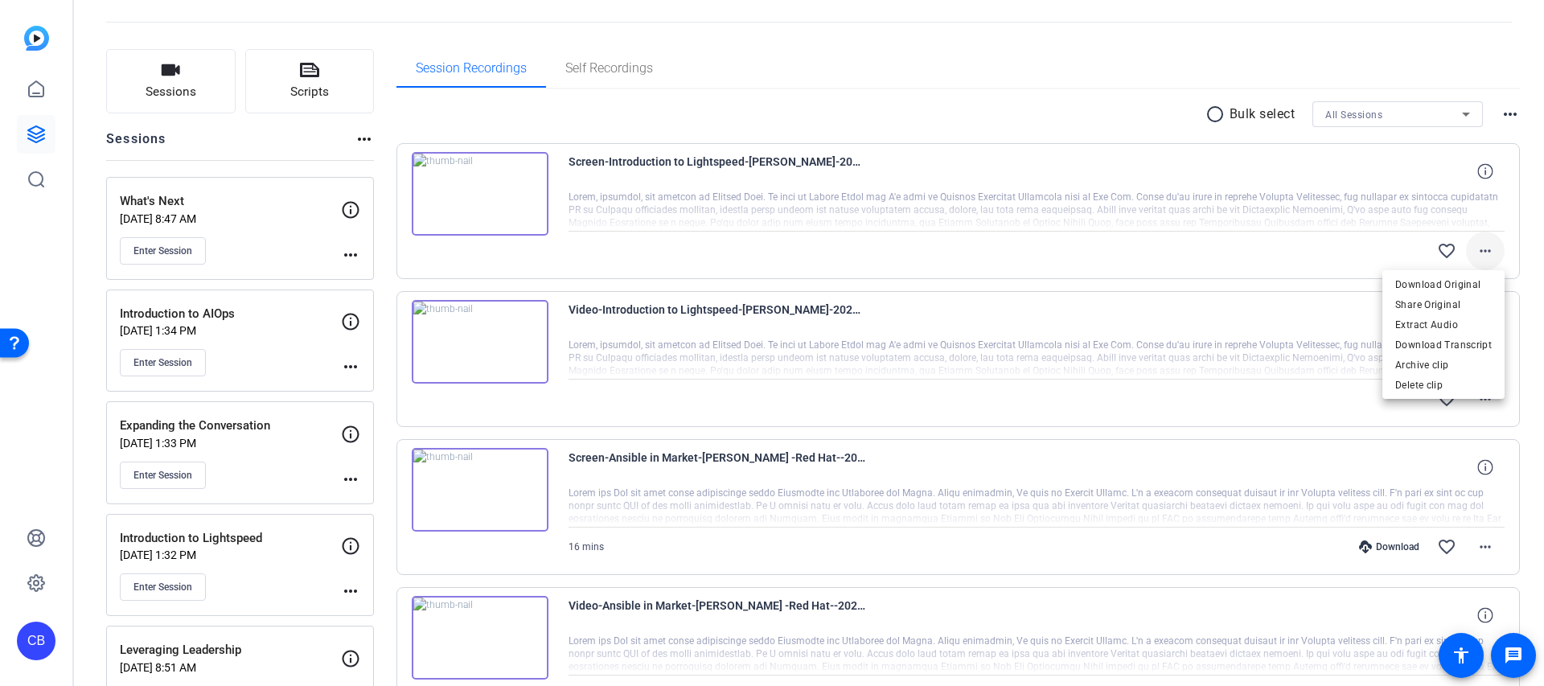
click at [1485, 251] on div at bounding box center [772, 343] width 1544 height 686
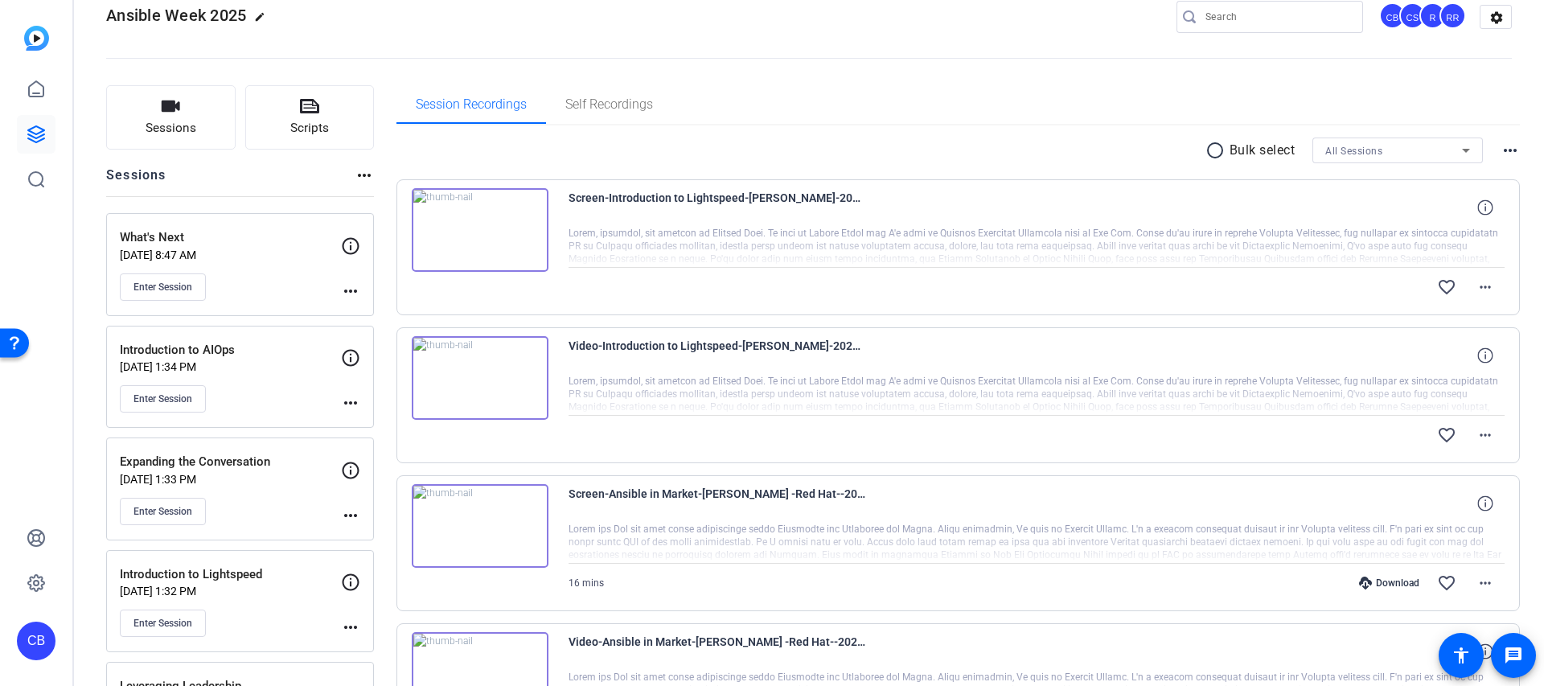
scroll to position [0, 0]
